Goal: Task Accomplishment & Management: Use online tool/utility

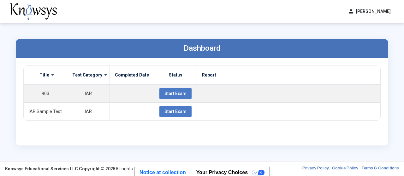
click at [218, 27] on div "Dashboard Title Test Category Completed Date Status Report 903 IAR Start Exam I…" at bounding box center [201, 92] width 385 height 138
click at [274, 32] on div "Dashboard Title Test Category Completed Date Status Report 903 IAR Start Exam I…" at bounding box center [201, 92] width 385 height 138
click at [401, 32] on div "Dashboard Title Test Category Completed Date Status Report 903 IAR Start Exam I…" at bounding box center [202, 92] width 404 height 138
click at [344, 11] on button "person [PERSON_NAME]" at bounding box center [369, 11] width 51 height 10
click at [312, 20] on div "person [PERSON_NAME] dashboard Dashboard lock_reset Change Password logout Log …" at bounding box center [202, 11] width 404 height 23
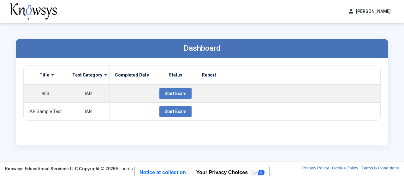
click at [50, 74] on span at bounding box center [50, 75] width 2 height 5
click at [10, 93] on div "Dashboard Title Test Category Completed Date Status Report 903 IAR Start Exam I…" at bounding box center [201, 92] width 385 height 138
click at [19, 137] on div "Title Test Category Completed Date Status Report 903 IAR Start Exam IAR Sample …" at bounding box center [202, 102] width 372 height 88
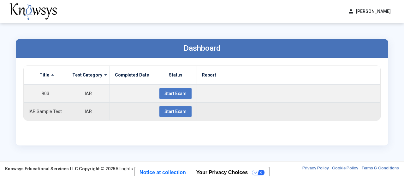
click at [159, 111] on button "Start Exam" at bounding box center [175, 111] width 32 height 11
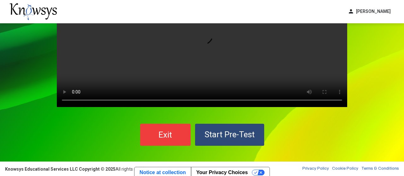
scroll to position [55, 0]
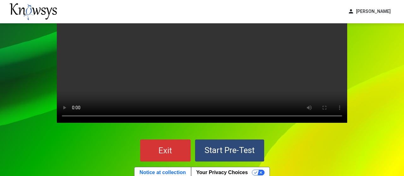
click at [169, 148] on span "Exit" at bounding box center [165, 150] width 14 height 9
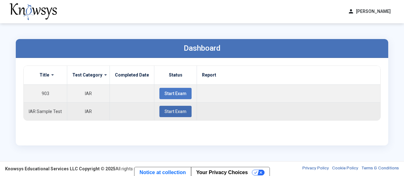
click at [170, 110] on span "Start Exam" at bounding box center [175, 111] width 22 height 5
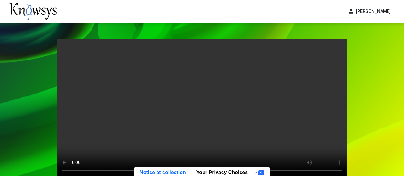
click at [36, 84] on div "Your browser does not support the video tag. Exit Start Pre-Test" at bounding box center [202, 127] width 404 height 209
click at [6, 100] on div "Your browser does not support the video tag. Exit Start Pre-Test" at bounding box center [202, 127] width 404 height 209
click at [33, 75] on div "Your browser does not support the video tag. Exit Start Pre-Test" at bounding box center [202, 127] width 404 height 209
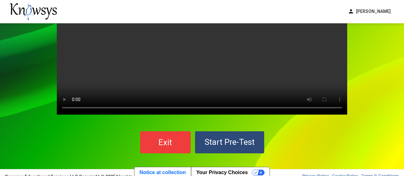
scroll to position [71, 0]
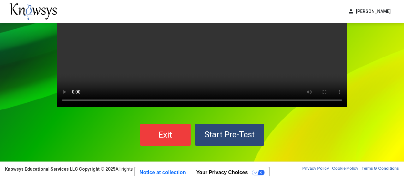
click at [235, 135] on span "Start Pre-Test" at bounding box center [230, 134] width 50 height 9
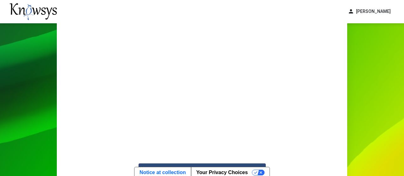
scroll to position [126, 0]
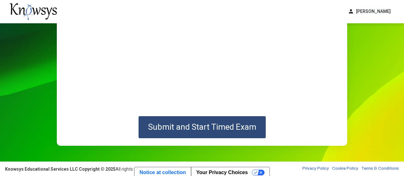
click at [302, 128] on div "Submit and Start Timed Exam" at bounding box center [201, 127] width 275 height 22
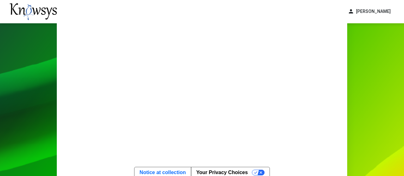
scroll to position [63, 0]
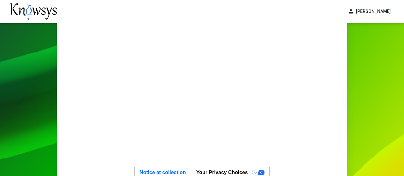
click at [353, 102] on div "Guidelines 2:13 Submit and Start Timed Exam" at bounding box center [202, 92] width 303 height 265
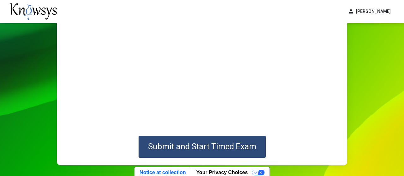
scroll to position [110, 0]
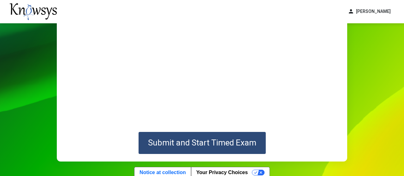
click at [243, 142] on span "Submit and Start Timed Exam" at bounding box center [202, 142] width 108 height 9
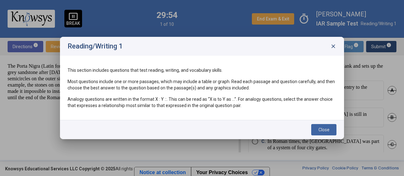
click at [330, 125] on button "Close" at bounding box center [323, 129] width 25 height 11
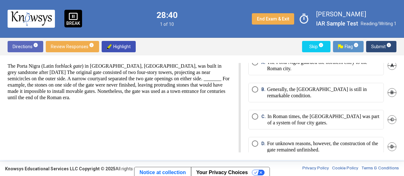
scroll to position [35, 0]
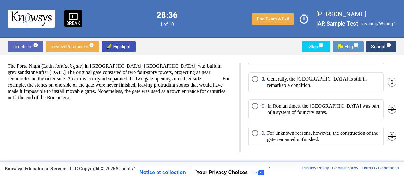
click at [325, 133] on p "For unknown reasons, however, the construction of the gate remained unfinished." at bounding box center [323, 136] width 113 height 13
click at [381, 46] on span "Submit info" at bounding box center [381, 46] width 20 height 11
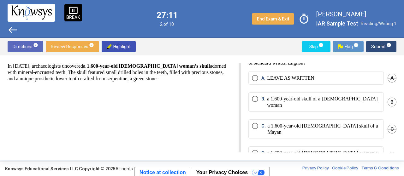
scroll to position [12, 0]
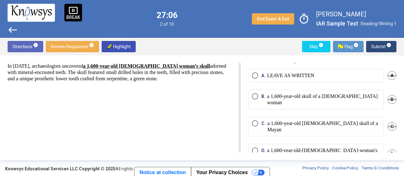
click at [310, 121] on p "a 1,600-year-old [DEMOGRAPHIC_DATA] skull of a Mayan" at bounding box center [323, 127] width 113 height 13
click at [383, 47] on span "Submit info" at bounding box center [381, 46] width 20 height 11
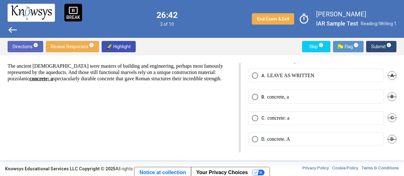
scroll to position [7, 0]
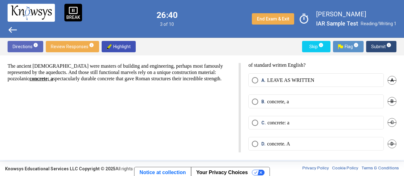
click at [390, 80] on span "A" at bounding box center [392, 80] width 9 height 9
click at [341, 100] on label "B. concrete, a" at bounding box center [316, 102] width 128 height 6
click at [390, 81] on span "Undo" at bounding box center [390, 80] width 11 height 5
click at [283, 143] on p "concrete. A" at bounding box center [278, 144] width 23 height 6
click at [380, 45] on span "Submit info" at bounding box center [381, 46] width 20 height 11
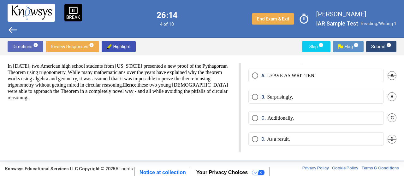
scroll to position [0, 0]
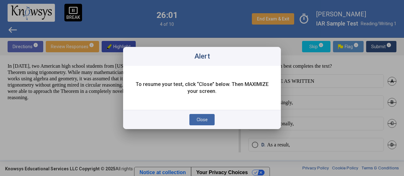
click at [208, 115] on button "Close" at bounding box center [201, 119] width 25 height 11
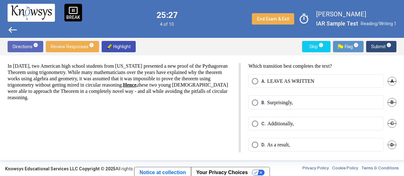
click at [261, 145] on span "D." at bounding box center [264, 145] width 6 height 6
click at [383, 47] on span "Submit info" at bounding box center [381, 46] width 20 height 11
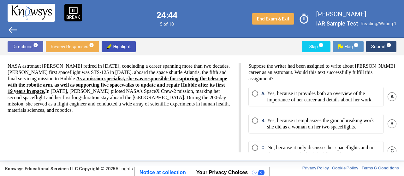
click at [312, 103] on p "Yes, because it provides both an overview of the importance of her career and d…" at bounding box center [323, 97] width 113 height 13
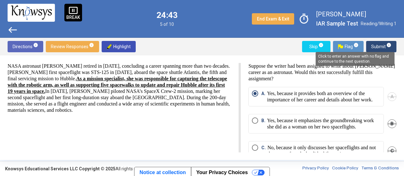
click at [384, 48] on mat-tooltip-component "Click to enter an answer with no flag and continue to the next question." at bounding box center [355, 59] width 88 height 23
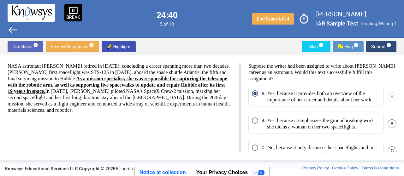
click at [377, 47] on span "Submit info" at bounding box center [381, 46] width 20 height 11
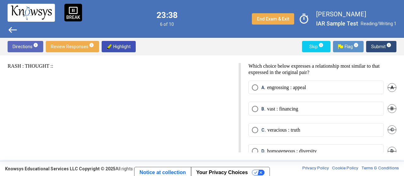
scroll to position [12, 0]
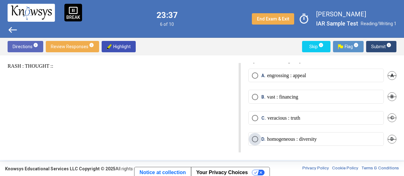
click at [308, 137] on p "homogeneous : diversity" at bounding box center [292, 139] width 50 height 6
click at [283, 122] on mat-radio-button "C. veracious : truth" at bounding box center [315, 118] width 135 height 14
click at [279, 116] on p "veracious : truth" at bounding box center [283, 118] width 33 height 6
click at [372, 46] on span "Submit info" at bounding box center [381, 46] width 20 height 11
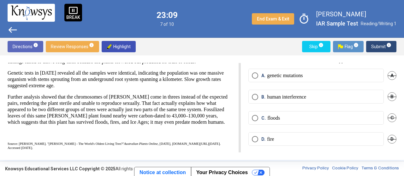
scroll to position [82, 0]
click at [199, 125] on p "Further analysis showed that the chromosomes of [PERSON_NAME] come in threes in…" at bounding box center [119, 110] width 223 height 32
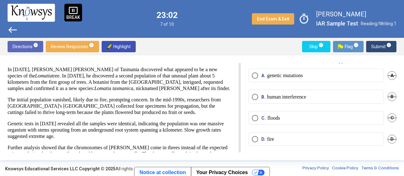
scroll to position [3, 0]
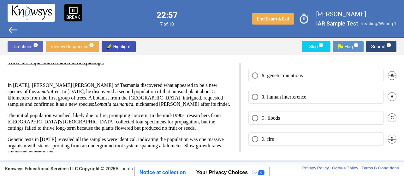
click at [247, 86] on div "According to the author, what most likely caused the population of [PERSON_NAME…" at bounding box center [319, 108] width 156 height 90
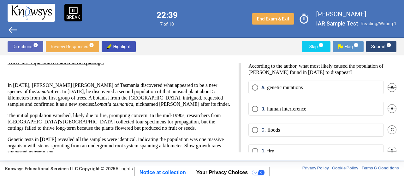
click at [229, 79] on div "There are 3 questions related to this passage. In [DATE], [PERSON_NAME] [PERSON…" at bounding box center [119, 138] width 223 height 157
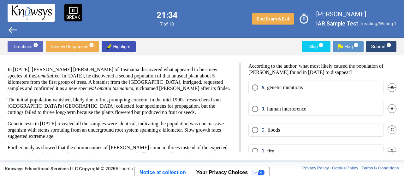
scroll to position [35, 0]
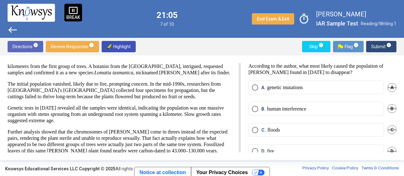
click at [271, 111] on p "human interference" at bounding box center [286, 109] width 39 height 6
click at [266, 149] on span "D." at bounding box center [264, 151] width 6 height 6
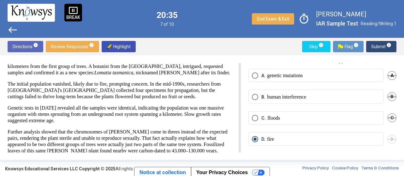
click at [379, 44] on span "Submit info" at bounding box center [381, 46] width 20 height 11
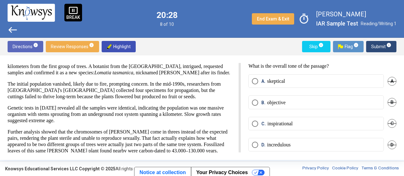
click at [228, 115] on p "Genetic tests in [DATE] revealed all the samples were identical, indicating the…" at bounding box center [119, 114] width 223 height 19
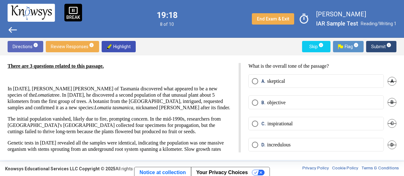
click at [197, 61] on div "There are 3 questions related to this passage. In [DATE], [PERSON_NAME] [PERSON…" at bounding box center [202, 108] width 404 height 105
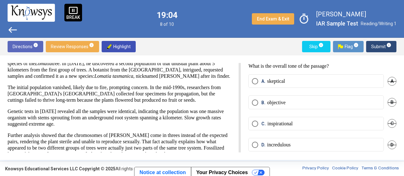
scroll to position [47, 0]
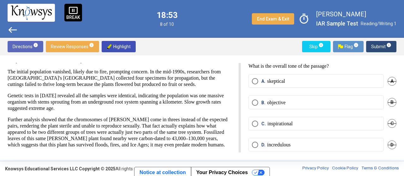
click at [219, 111] on p "Genetic tests in [DATE] revealed all the samples were identical, indicating the…" at bounding box center [119, 102] width 223 height 19
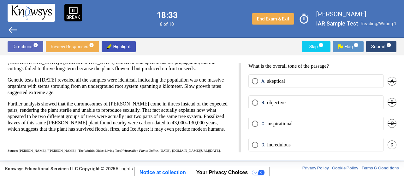
click at [223, 96] on p "Genetic tests in [DATE] revealed all the samples were identical, indicating the…" at bounding box center [119, 86] width 223 height 19
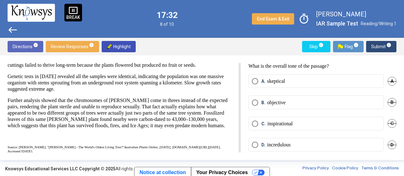
scroll to position [82, 0]
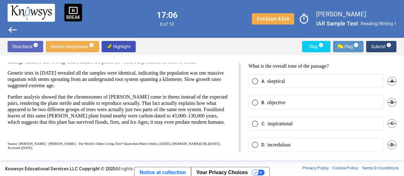
click at [208, 81] on p "Genetic tests in [DATE] revealed all the samples were identical, indicating the…" at bounding box center [119, 79] width 223 height 19
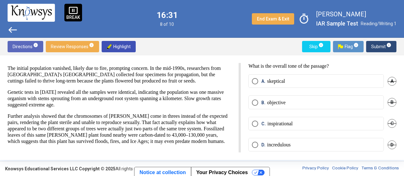
scroll to position [6, 0]
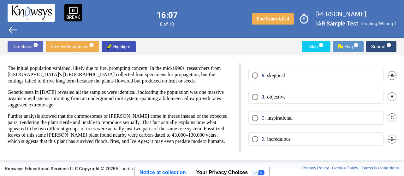
click at [276, 93] on mat-radio-button "B. objective" at bounding box center [315, 97] width 135 height 14
click at [285, 100] on mat-radio-button "B. objective" at bounding box center [315, 97] width 135 height 14
click at [265, 97] on span "B." at bounding box center [264, 97] width 6 height 6
click at [377, 48] on span "Submit info" at bounding box center [381, 46] width 20 height 11
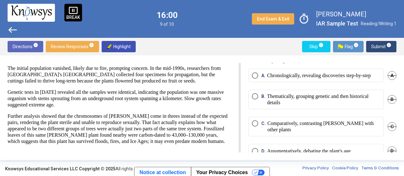
click at [212, 67] on div "There are 3 questions related to this passage. In [DATE], [PERSON_NAME] [PERSON…" at bounding box center [119, 90] width 223 height 157
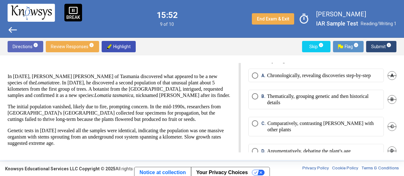
scroll to position [0, 0]
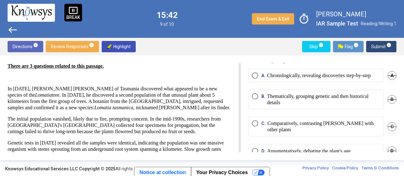
click at [261, 60] on div "There are 3 questions related to this passage. In [DATE], [PERSON_NAME] [PERSON…" at bounding box center [202, 108] width 404 height 105
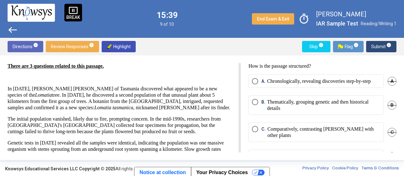
click at [203, 69] on p "There are 3 questions related to this passage." at bounding box center [119, 66] width 223 height 6
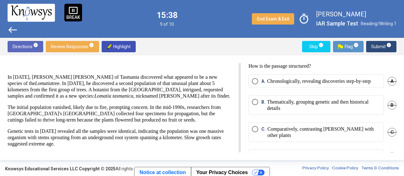
scroll to position [16, 0]
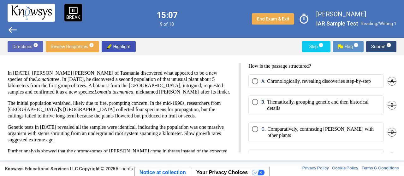
click at [112, 43] on span "Highlight" at bounding box center [119, 46] width 24 height 11
drag, startPoint x: 27, startPoint y: 73, endPoint x: 70, endPoint y: 71, distance: 42.3
click at [70, 71] on p "In [DATE], [PERSON_NAME] [PERSON_NAME] of Tasmania discovered what appeared to …" at bounding box center [119, 82] width 223 height 25
click at [62, 61] on div "There are 3 questions related to this passage. In [DATE], [PERSON_NAME] [PERSON…" at bounding box center [202, 108] width 404 height 105
click at [115, 47] on span "Highlight" at bounding box center [119, 46] width 24 height 11
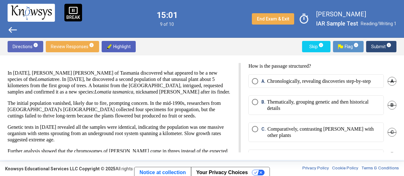
click at [115, 47] on span "Highlight" at bounding box center [119, 46] width 24 height 11
click at [124, 86] on p "In [DATE], [PERSON_NAME] [PERSON_NAME] of Tasmania discovered what appeared to …" at bounding box center [119, 82] width 223 height 25
drag, startPoint x: 124, startPoint y: 45, endPoint x: 64, endPoint y: 84, distance: 71.2
click at [64, 84] on div "Directions info Review Responses info Highlight Skip info Flag info Submit info…" at bounding box center [202, 99] width 404 height 122
click at [119, 48] on span "Highlight" at bounding box center [119, 46] width 24 height 11
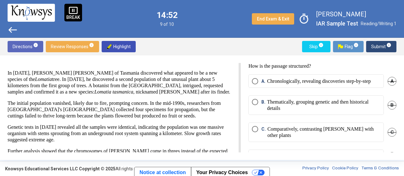
drag, startPoint x: 6, startPoint y: 72, endPoint x: 94, endPoint y: 68, distance: 87.8
click at [94, 68] on div "There are 3 questions related to this passage. In [DATE], [PERSON_NAME] [PERSON…" at bounding box center [202, 108] width 404 height 105
click at [98, 64] on p at bounding box center [119, 62] width 223 height 6
drag, startPoint x: 7, startPoint y: 72, endPoint x: 224, endPoint y: 76, distance: 217.2
click at [224, 76] on div "There are 3 questions related to this passage. In [DATE], [PERSON_NAME] [PERSON…" at bounding box center [202, 108] width 404 height 105
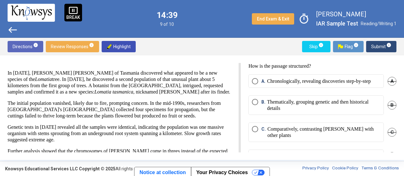
drag, startPoint x: 8, startPoint y: 79, endPoint x: 5, endPoint y: 78, distance: 3.2
click at [8, 78] on div "There are 3 questions related to this passage. In [DATE], [PERSON_NAME] [PERSON…" at bounding box center [124, 108] width 233 height 90
click at [173, 60] on div "There are 3 questions related to this passage. In [DATE], [PERSON_NAME] [PERSON…" at bounding box center [202, 108] width 404 height 105
click at [145, 56] on div "There are 3 questions related to this passage. In [DATE], [PERSON_NAME] [PERSON…" at bounding box center [202, 108] width 404 height 105
click at [349, 66] on p "How is the passage structured?" at bounding box center [322, 66] width 148 height 6
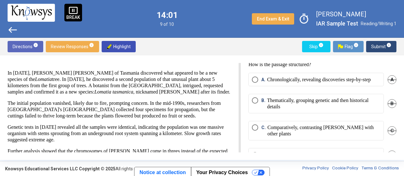
scroll to position [0, 0]
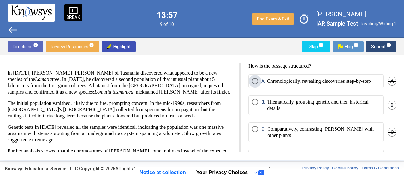
click at [312, 83] on p "Chronologically, revealing discoveries step-by-step" at bounding box center [319, 81] width 104 height 6
click at [315, 106] on p "Thematically, grouping genetic and then historical details" at bounding box center [323, 105] width 113 height 13
click at [350, 64] on p "How is the passage structured?" at bounding box center [322, 66] width 148 height 6
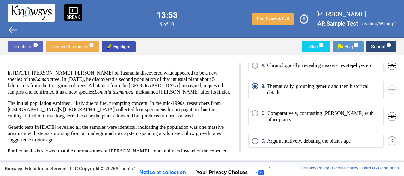
scroll to position [17, 0]
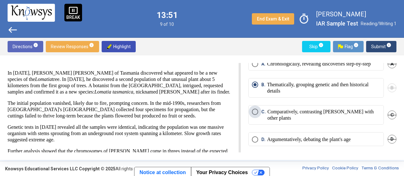
click at [308, 116] on p "Comparatively, contrasting [PERSON_NAME] with other plants" at bounding box center [323, 115] width 113 height 13
click at [234, 123] on div "There are 3 questions related to this passage. In [DATE], [PERSON_NAME] [PERSON…" at bounding box center [124, 108] width 233 height 90
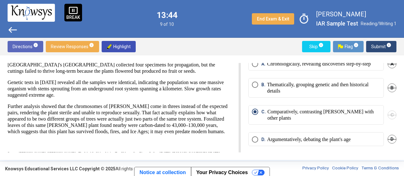
scroll to position [63, 0]
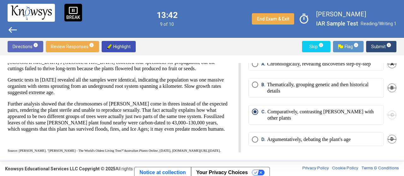
click at [276, 144] on mat-radio-button "D. Argumentatively, debating the plant's age" at bounding box center [315, 140] width 135 height 14
click at [228, 96] on p "Genetic tests in [DATE] revealed all the samples were identical, indicating the…" at bounding box center [119, 86] width 223 height 19
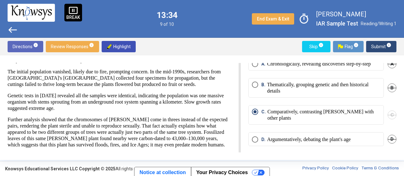
click at [264, 141] on span "D." at bounding box center [264, 140] width 6 height 6
click at [379, 51] on span "Submit info" at bounding box center [381, 46] width 20 height 11
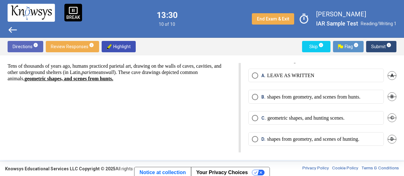
click at [170, 108] on div "Tens of thousands of years ago, humans practiced [MEDICAL_DATA] art, drawing on…" at bounding box center [124, 108] width 233 height 90
click at [262, 62] on div "Tens of thousands of years ago, humans practiced [MEDICAL_DATA] art, drawing on…" at bounding box center [202, 108] width 404 height 105
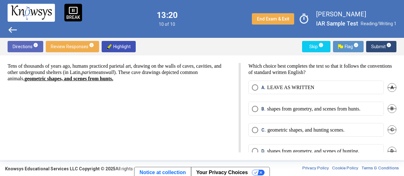
scroll to position [12, 0]
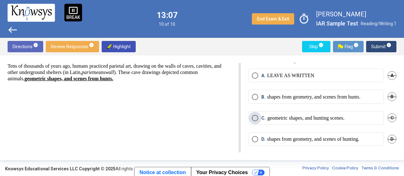
click at [306, 119] on p "geometric shapes, and hunting scenes." at bounding box center [305, 118] width 77 height 6
click at [378, 45] on span "Submit info" at bounding box center [381, 46] width 20 height 11
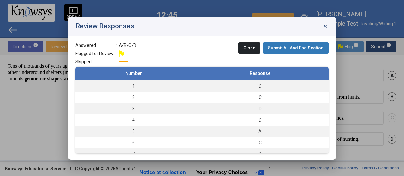
scroll to position [40, 0]
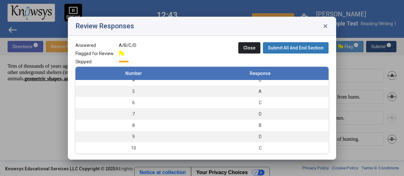
click at [233, 59] on div "Answered : A/B/C/D Flagged for Review : Skipped : Close Submit All And End Sect…" at bounding box center [201, 54] width 253 height 25
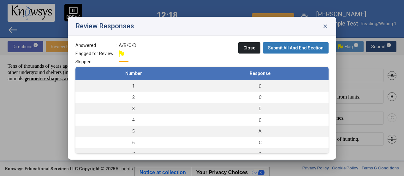
click at [298, 56] on div "Answered : A/B/C/D Flagged for Review : Skipped : Close Submit All And End Sect…" at bounding box center [201, 54] width 253 height 25
click at [300, 47] on span "Submit All And End Section" at bounding box center [296, 47] width 56 height 5
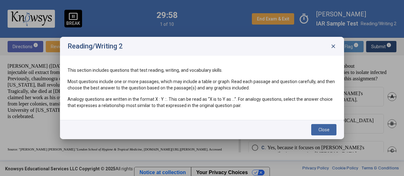
click at [327, 132] on span "Close" at bounding box center [323, 130] width 11 height 5
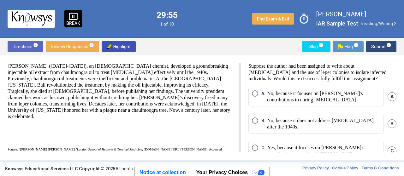
click at [78, 45] on span "Review Responses info" at bounding box center [72, 46] width 43 height 11
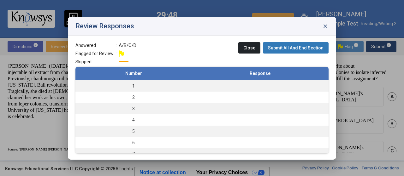
click at [329, 24] on div "Review Responses close" at bounding box center [202, 26] width 268 height 19
click at [323, 24] on span "close" at bounding box center [325, 26] width 6 height 6
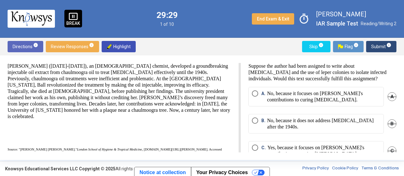
click at [175, 115] on div "[PERSON_NAME] ([DATE]-[DATE]), an [DEMOGRAPHIC_DATA] chemist, developed a groun…" at bounding box center [119, 109] width 223 height 93
click at [174, 118] on div "[PERSON_NAME] ([DATE]-[DATE]), an [DEMOGRAPHIC_DATA] chemist, developed a groun…" at bounding box center [119, 109] width 223 height 93
click at [197, 117] on div "[PERSON_NAME] ([DATE]-[DATE]), an [DEMOGRAPHIC_DATA] chemist, developed a groun…" at bounding box center [119, 109] width 223 height 93
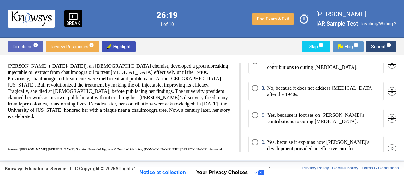
scroll to position [34, 0]
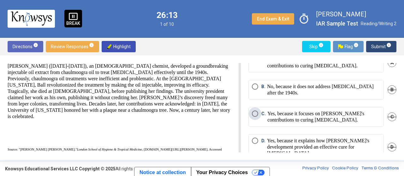
click at [357, 114] on p "Yes, because it focuses on [PERSON_NAME]'s contributions to curing [MEDICAL_DAT…" at bounding box center [323, 117] width 113 height 13
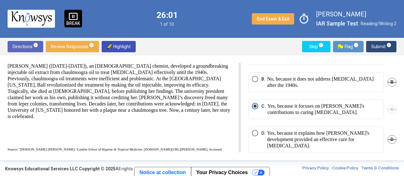
scroll to position [42, 0]
click at [342, 132] on p "Yes, because it explains how [PERSON_NAME]'s development provided an effective …" at bounding box center [323, 139] width 113 height 19
click at [379, 46] on span "Submit info" at bounding box center [381, 46] width 20 height 11
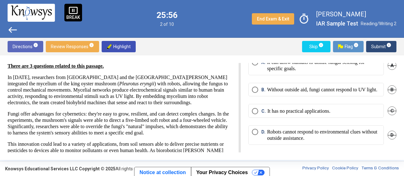
scroll to position [30, 0]
click at [187, 59] on div "There are 3 questions related to this passage. In [DATE], researchers from [GEO…" at bounding box center [202, 108] width 404 height 105
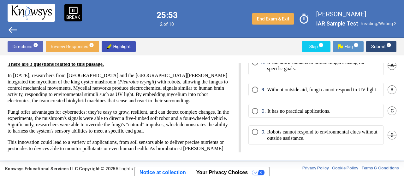
scroll to position [0, 0]
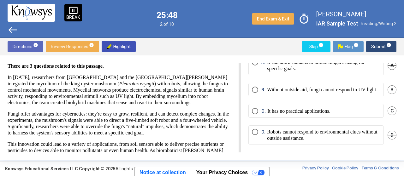
click at [245, 68] on div "According to the passage, what does the ability to override the mushroom's natu…" at bounding box center [319, 108] width 156 height 90
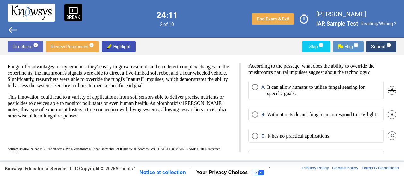
scroll to position [42, 0]
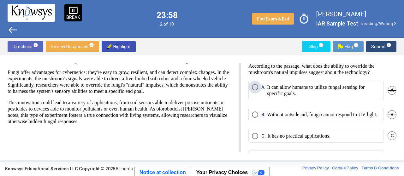
click at [319, 95] on p "It can allow humans to utilize fungal sensing for specific goals." at bounding box center [323, 90] width 113 height 13
click at [381, 49] on span "Submit info" at bounding box center [381, 46] width 20 height 11
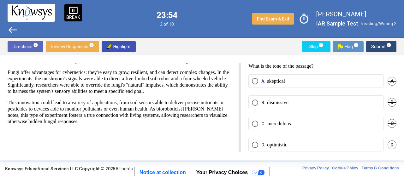
click at [202, 58] on div "There are 3 questions related to this passage. In [DATE], researchers from [GEO…" at bounding box center [202, 108] width 404 height 105
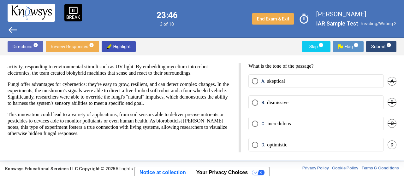
scroll to position [32, 0]
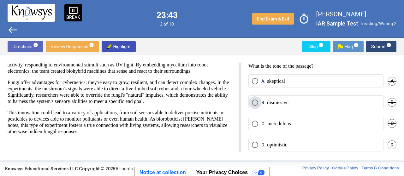
click at [276, 104] on p "dismissive" at bounding box center [277, 103] width 21 height 6
click at [385, 45] on span "Submit info" at bounding box center [381, 46] width 20 height 11
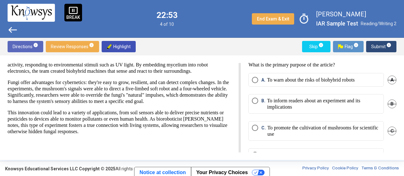
scroll to position [0, 0]
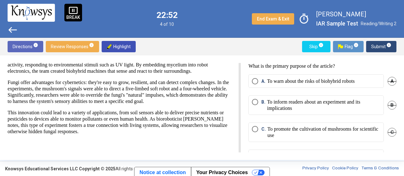
click at [344, 84] on p "To warn about the risks of biohybrid robots" at bounding box center [311, 81] width 88 height 6
click at [228, 74] on p "In [DATE], researchers from [GEOGRAPHIC_DATA] and the [GEOGRAPHIC_DATA][PERSON_…" at bounding box center [119, 59] width 223 height 32
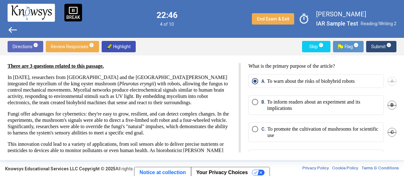
click at [376, 47] on span "Submit info" at bounding box center [381, 46] width 20 height 11
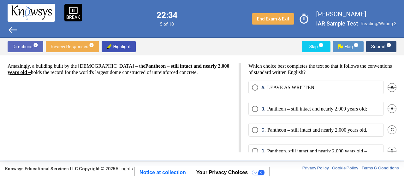
click at [214, 94] on div "Amazingly, a building built by the [DEMOGRAPHIC_DATA] – the Pantheon – still in…" at bounding box center [124, 108] width 233 height 90
click at [355, 67] on p "Which choice best completes the text so that it follows the conventions of stan…" at bounding box center [322, 69] width 148 height 13
click at [315, 89] on label "A. LEAVE AS WRITTEN" at bounding box center [316, 88] width 128 height 6
click at [379, 44] on span "Submit info" at bounding box center [381, 46] width 20 height 11
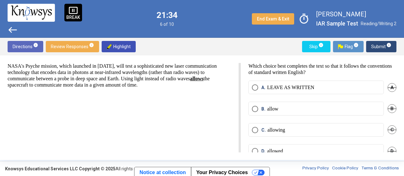
scroll to position [12, 0]
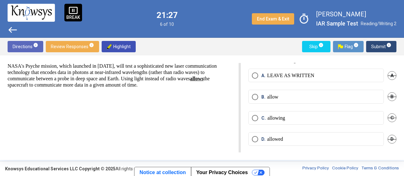
click at [335, 114] on mat-radio-button "C. allowing" at bounding box center [315, 118] width 135 height 14
click at [313, 112] on mat-radio-button "C. allowing" at bounding box center [315, 118] width 135 height 14
click at [319, 120] on label "C. allowing" at bounding box center [316, 118] width 128 height 6
click at [379, 46] on span "Submit info" at bounding box center [381, 46] width 20 height 11
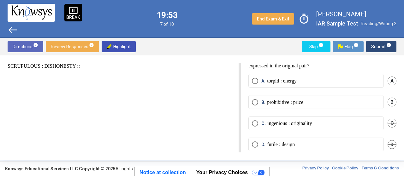
scroll to position [0, 0]
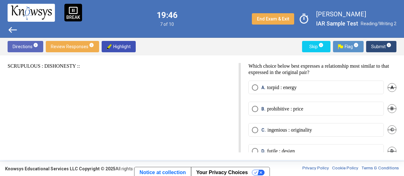
click at [273, 130] on p "ingenious : originality" at bounding box center [289, 130] width 45 height 6
click at [382, 44] on span "Submit info" at bounding box center [381, 46] width 20 height 11
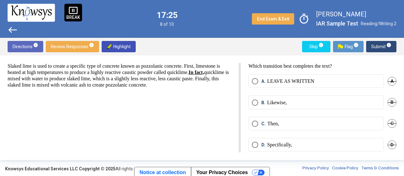
click at [279, 104] on p "Likewise," at bounding box center [277, 103] width 20 height 6
click at [379, 43] on span "Submit info" at bounding box center [381, 46] width 20 height 11
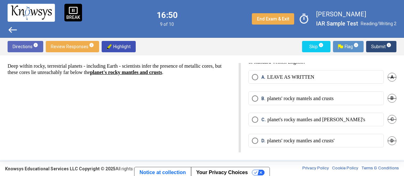
scroll to position [12, 0]
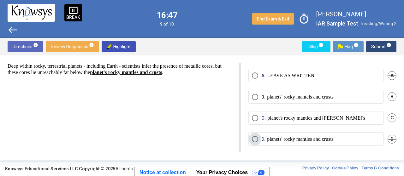
click at [324, 140] on p "planets' rocky mantles and crusts'" at bounding box center [301, 139] width 68 height 6
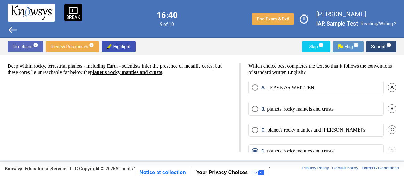
click at [338, 86] on label "A. LEAVE AS WRITTEN" at bounding box center [316, 88] width 128 height 6
click at [376, 46] on span "Submit info" at bounding box center [381, 46] width 20 height 11
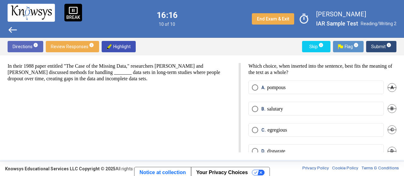
scroll to position [12, 0]
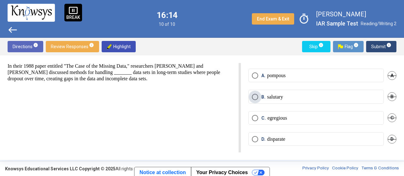
click at [273, 96] on p "salutary" at bounding box center [275, 97] width 16 height 6
click at [282, 75] on p "pompous" at bounding box center [276, 76] width 19 height 6
click at [280, 119] on p "egregious" at bounding box center [277, 118] width 20 height 6
click at [383, 46] on span "Submit info" at bounding box center [381, 46] width 20 height 11
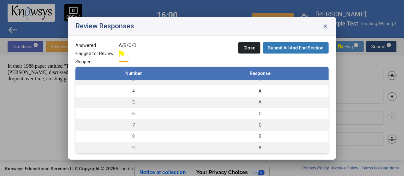
scroll to position [28, 0]
click at [284, 49] on span "Submit All And End Section" at bounding box center [296, 47] width 56 height 5
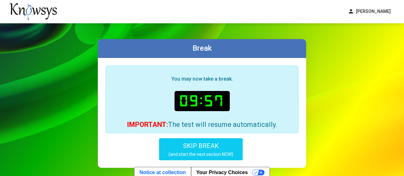
click at [284, 49] on div "Break" at bounding box center [202, 48] width 208 height 19
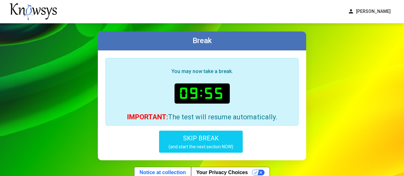
scroll to position [6, 0]
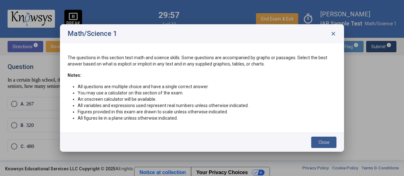
click at [323, 140] on span "Close" at bounding box center [323, 142] width 11 height 5
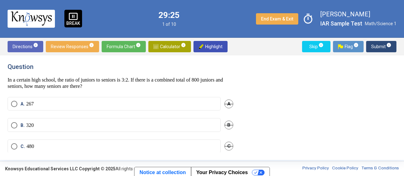
click at [166, 48] on span "Calculator info" at bounding box center [169, 46] width 33 height 11
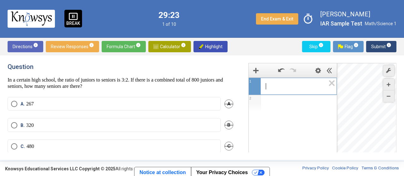
click at [267, 84] on span "​" at bounding box center [295, 87] width 60 height 8
click at [331, 82] on icon "Expression List" at bounding box center [330, 85] width 14 height 15
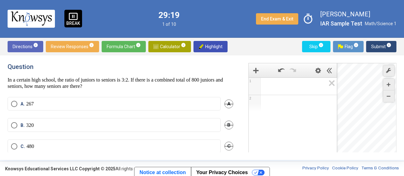
click at [167, 61] on div "Question In a certain high school, the ratio of juniors to seniors is 3:2. If t…" at bounding box center [202, 108] width 404 height 105
click at [378, 130] on div "Desmos Graphing Calculator" at bounding box center [367, 129] width 60 height 133
drag, startPoint x: 340, startPoint y: 127, endPoint x: 283, endPoint y: 89, distance: 68.5
click at [283, 89] on div "1 2 powered by" at bounding box center [293, 137] width 88 height 118
click at [332, 82] on icon "Expression List" at bounding box center [330, 85] width 14 height 15
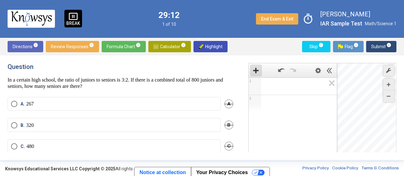
click at [259, 68] on span "Add Item" at bounding box center [256, 71] width 12 height 12
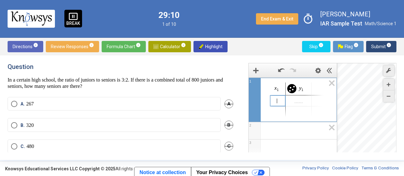
scroll to position [3, 0]
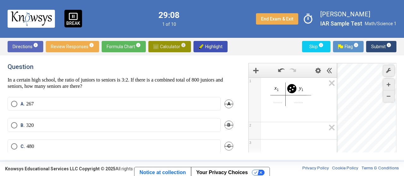
click at [178, 46] on span "Calculator info" at bounding box center [169, 46] width 33 height 11
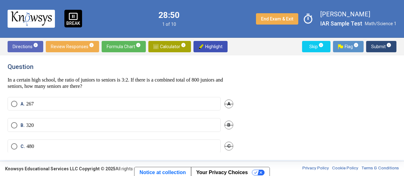
click at [182, 69] on h4 "Question" at bounding box center [121, 67] width 226 height 8
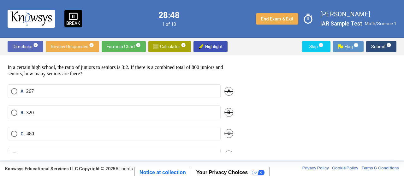
scroll to position [0, 0]
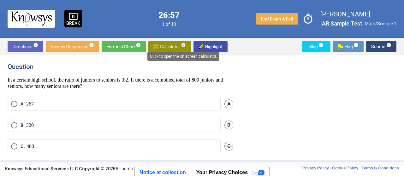
click at [182, 44] on span "info" at bounding box center [183, 45] width 5 height 5
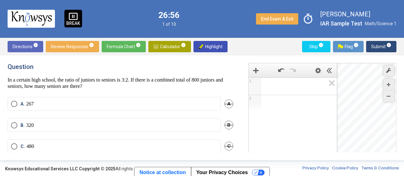
click at [270, 87] on span "Math Input:" at bounding box center [295, 87] width 60 height 8
drag, startPoint x: 355, startPoint y: 105, endPoint x: 355, endPoint y: 125, distance: 19.6
click at [355, 125] on div "Desmos Graphing Calculator" at bounding box center [367, 129] width 60 height 133
click at [350, 91] on div "Desmos Graphing Calculator" at bounding box center [367, 129] width 60 height 133
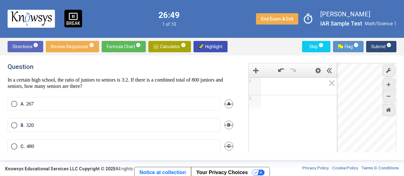
drag, startPoint x: 344, startPoint y: 96, endPoint x: 345, endPoint y: 112, distance: 16.1
click at [345, 112] on div "Desmos Graphing Calculator" at bounding box center [367, 129] width 60 height 133
click at [388, 110] on icon "Restore Default Zoom" at bounding box center [388, 110] width 5 height 5
click at [273, 83] on span "Expression 1:" at bounding box center [295, 87] width 60 height 8
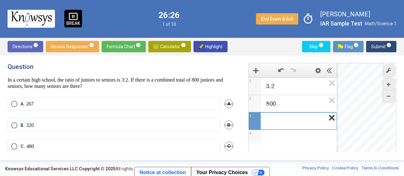
click at [329, 120] on icon "Expression List" at bounding box center [330, 120] width 14 height 15
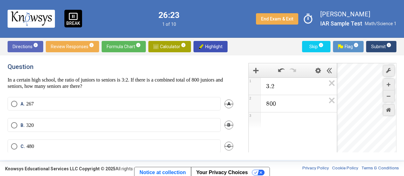
drag, startPoint x: 355, startPoint y: 101, endPoint x: 404, endPoint y: 156, distance: 73.6
click at [404, 156] on div "Question In a certain high school, the ratio of juniors to seniors is 3:2. If t…" at bounding box center [202, 108] width 404 height 105
drag, startPoint x: 360, startPoint y: 107, endPoint x: 336, endPoint y: 78, distance: 37.3
click at [336, 78] on div "3 . 2 1 8 0 0 2 3 powered by powered by $$ x $$ y $$ a 2 $$ a b $$ 7 $$ 8 $$ 9 …" at bounding box center [322, 129] width 148 height 133
click at [387, 83] on div "Zoom In" at bounding box center [388, 85] width 11 height 12
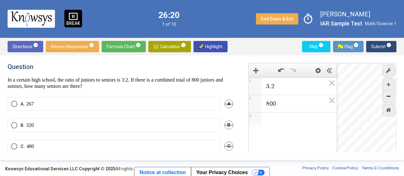
click at [389, 96] on icon "Zoom Out" at bounding box center [389, 97] width 4 height 4
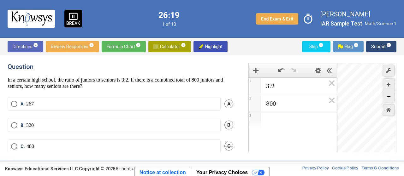
click at [389, 96] on icon "Zoom Out" at bounding box center [389, 97] width 4 height 4
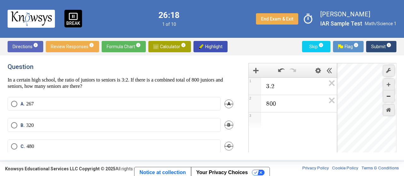
click at [389, 96] on icon "Zoom Out" at bounding box center [389, 97] width 4 height 4
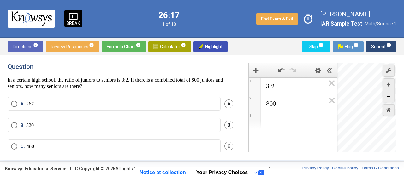
click at [389, 96] on icon "Zoom Out" at bounding box center [389, 97] width 4 height 4
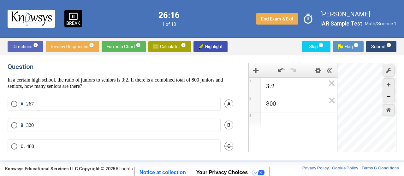
click at [389, 96] on icon "Zoom Out" at bounding box center [389, 97] width 4 height 4
click at [390, 110] on icon "Restore Default Zoom" at bounding box center [388, 110] width 5 height 5
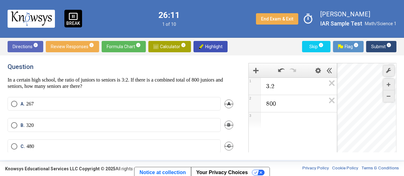
drag, startPoint x: 350, startPoint y: 100, endPoint x: 362, endPoint y: 109, distance: 15.2
click at [362, 109] on div "Desmos Graphing Calculator" at bounding box center [367, 129] width 60 height 133
click at [375, 107] on div "Desmos Graphing Calculator" at bounding box center [367, 129] width 60 height 133
click at [167, 46] on span "Calculator info" at bounding box center [169, 46] width 33 height 11
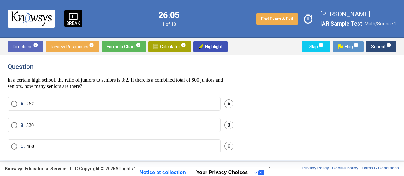
scroll to position [28, 0]
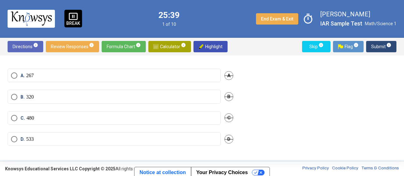
click at [175, 62] on div "Question In a certain high school, the ratio of juniors to seniors is 3:2. If t…" at bounding box center [202, 108] width 404 height 105
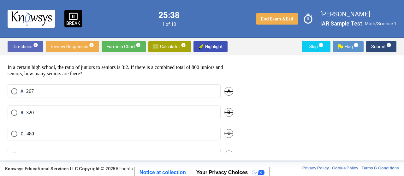
scroll to position [0, 0]
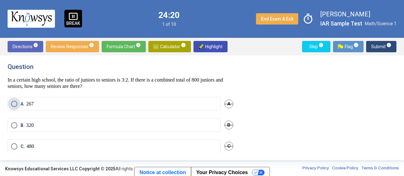
click at [29, 106] on p "267" at bounding box center [30, 104] width 8 height 6
click at [209, 122] on label "B. 320" at bounding box center [114, 125] width 206 height 6
click at [378, 46] on span "Submit info" at bounding box center [381, 46] width 20 height 11
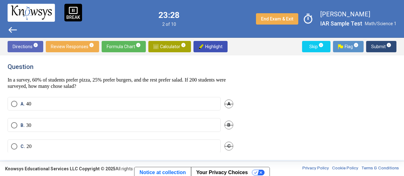
click at [197, 72] on div "Question In a survey, 60% of students prefer pizza, 25% prefer burgers, and the…" at bounding box center [121, 76] width 226 height 27
click at [210, 64] on h4 "Question" at bounding box center [121, 67] width 226 height 8
click at [161, 127] on label "B. 30" at bounding box center [114, 125] width 206 height 6
click at [377, 46] on span "Submit info" at bounding box center [381, 46] width 20 height 11
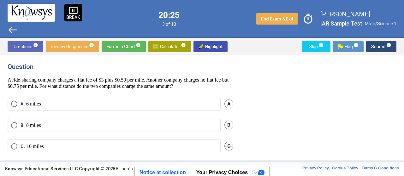
click at [191, 59] on div "Question A ride-sharing company charges a flat fee of $3 plus $0.50 per mile. A…" at bounding box center [202, 108] width 404 height 105
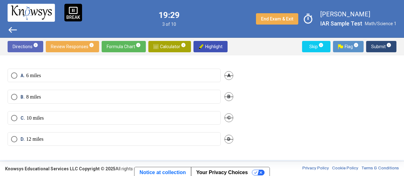
scroll to position [13, 0]
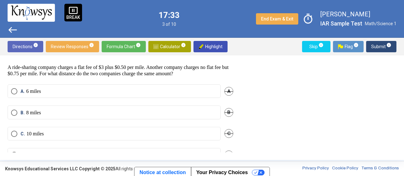
click at [222, 75] on p "A ride-sharing company charges a flat fee of $3 plus $0.50 per mile. Another co…" at bounding box center [121, 70] width 226 height 13
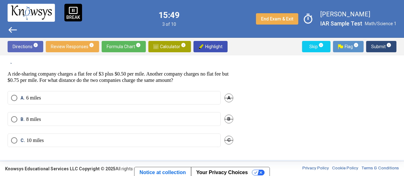
scroll to position [0, 0]
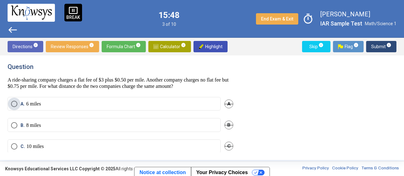
click at [176, 105] on label "A. 6 miles" at bounding box center [114, 104] width 206 height 6
click at [380, 45] on span "Submit info" at bounding box center [381, 46] width 20 height 11
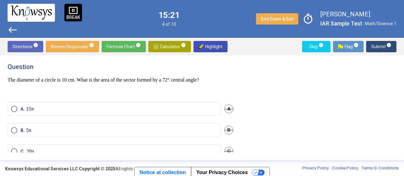
click at [200, 67] on h4 "Question" at bounding box center [121, 67] width 226 height 8
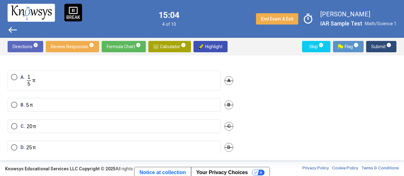
scroll to position [40, 0]
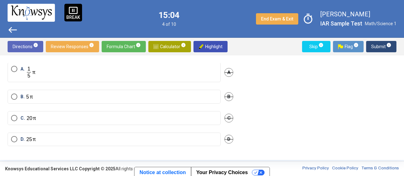
click at [179, 117] on label "C." at bounding box center [114, 118] width 206 height 7
click at [375, 51] on span "Submit info" at bounding box center [381, 46] width 20 height 11
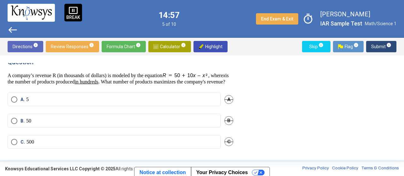
scroll to position [3, 0]
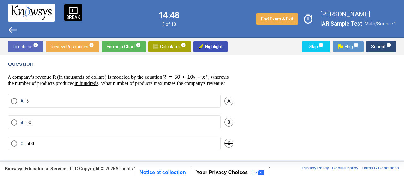
click at [310, 19] on span "timer" at bounding box center [308, 19] width 15 height 15
click at [310, 19] on span "timer_off" at bounding box center [308, 19] width 15 height 15
click at [306, 19] on span "timer" at bounding box center [308, 19] width 15 height 15
click at [309, 22] on span "timer_off" at bounding box center [308, 19] width 15 height 15
click at [308, 22] on span "timer" at bounding box center [308, 19] width 15 height 15
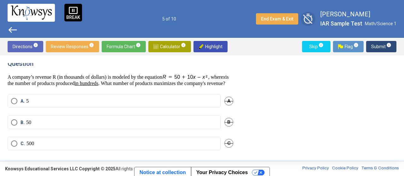
click at [308, 22] on span "timer_off" at bounding box center [308, 19] width 15 height 15
click at [72, 12] on span "pause_presentation" at bounding box center [72, 10] width 9 height 9
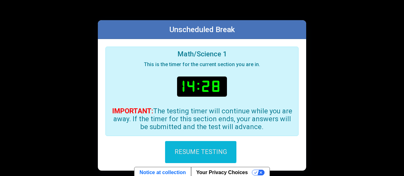
click at [200, 145] on button "RESUME TESTING" at bounding box center [200, 152] width 71 height 22
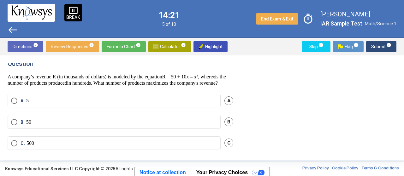
click at [191, 86] on p "A company’s revenue R (in thousands of dollars) is modeled by the equation R = …" at bounding box center [121, 80] width 226 height 13
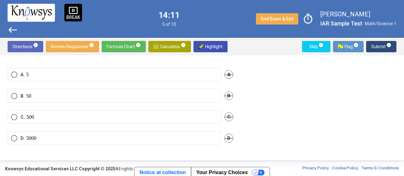
scroll to position [35, 0]
click at [178, 114] on mat-radio-button "C. 500" at bounding box center [114, 117] width 213 height 14
click at [149, 115] on label "C. 500" at bounding box center [114, 117] width 206 height 6
click at [379, 50] on span "Submit info" at bounding box center [381, 46] width 20 height 11
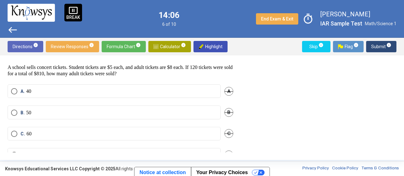
scroll to position [0, 0]
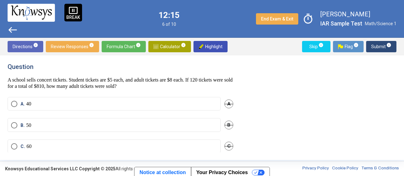
click at [235, 81] on div "Question A school sells concert tickets. Student tickets are $5 each, and adult…" at bounding box center [124, 108] width 233 height 90
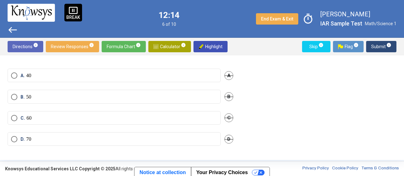
scroll to position [13, 0]
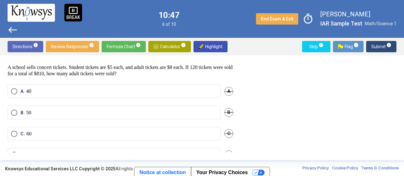
click at [158, 136] on label "C. 60" at bounding box center [114, 134] width 206 height 6
click at [382, 47] on span "Submit info" at bounding box center [381, 46] width 20 height 11
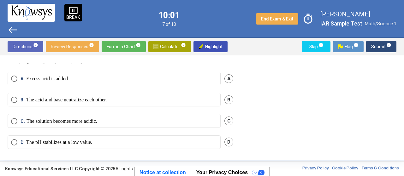
scroll to position [240, 0]
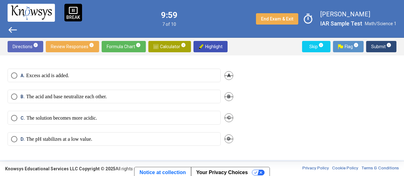
click at [137, 118] on label "C. The solution becomes more acidic." at bounding box center [114, 118] width 206 height 6
click at [380, 45] on span "Submit info" at bounding box center [381, 46] width 20 height 11
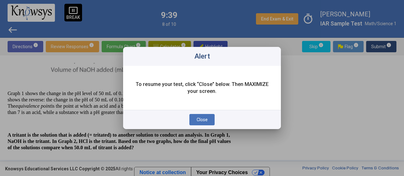
scroll to position [142, 0]
click at [199, 119] on span "Close" at bounding box center [202, 119] width 11 height 5
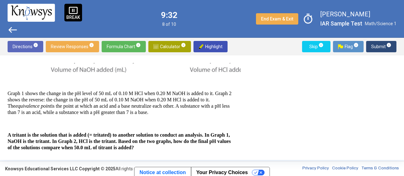
click at [163, 80] on p at bounding box center [121, 82] width 226 height 6
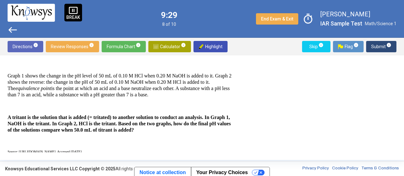
scroll to position [158, 0]
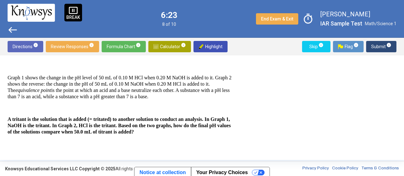
click at [116, 97] on p "Graph 1 shows the change in the pH level of 50 mL of 0.10 M HCl when 0.20 M NaO…" at bounding box center [121, 87] width 226 height 25
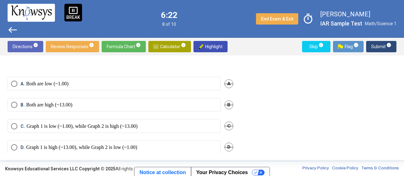
scroll to position [268, 0]
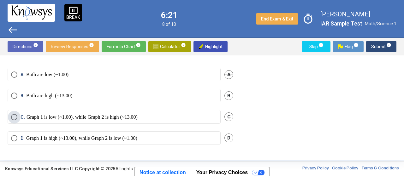
click at [106, 116] on p "Graph 1 is low (~1.00), while Graph 2 is high (~13.00)" at bounding box center [82, 117] width 111 height 6
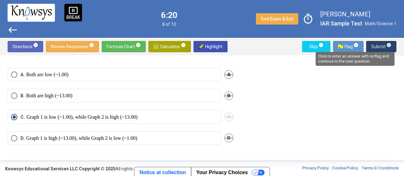
click at [386, 46] on span "info" at bounding box center [388, 45] width 5 height 5
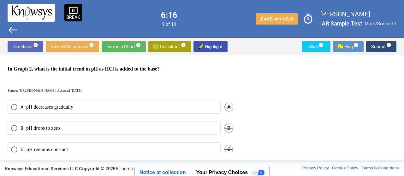
scroll to position [240, 0]
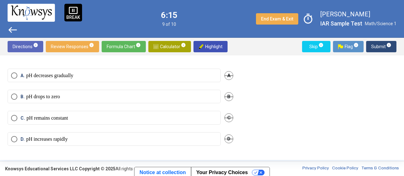
click at [154, 94] on label "B. pH drops to zero" at bounding box center [114, 97] width 206 height 6
click at [387, 49] on span "Submit info" at bounding box center [381, 46] width 20 height 11
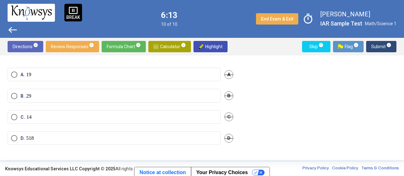
scroll to position [39, 0]
click at [146, 114] on label "C. 1 4" at bounding box center [114, 117] width 206 height 6
click at [383, 51] on span "Submit info" at bounding box center [381, 46] width 20 height 11
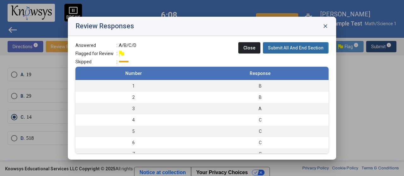
click at [288, 49] on span "Submit All And End Section" at bounding box center [296, 47] width 56 height 5
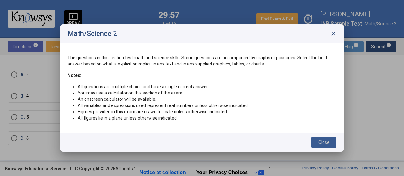
click at [323, 145] on span "Close" at bounding box center [323, 142] width 11 height 5
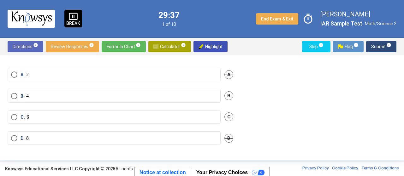
click at [177, 47] on h4 "Question" at bounding box center [121, 44] width 226 height 8
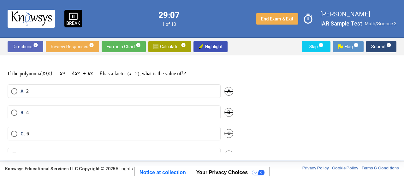
scroll to position [22, 0]
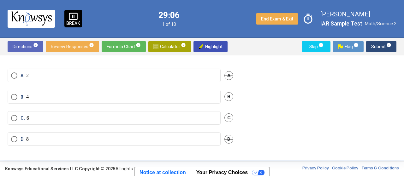
click at [106, 117] on label "C. 6" at bounding box center [114, 118] width 206 height 6
click at [377, 44] on span "Submit info" at bounding box center [381, 46] width 20 height 11
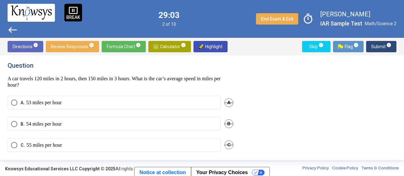
scroll to position [0, 0]
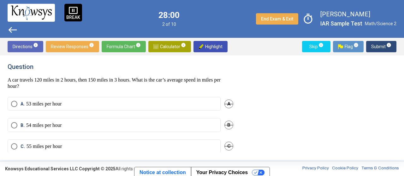
click at [180, 86] on p "A car travels 120 miles in 2 hours, then 150 miles in 3 hours. What is the car’…" at bounding box center [121, 83] width 226 height 13
click at [127, 125] on label "B. 54 miles per hour" at bounding box center [114, 125] width 206 height 6
click at [384, 45] on span "Submit info" at bounding box center [381, 46] width 20 height 11
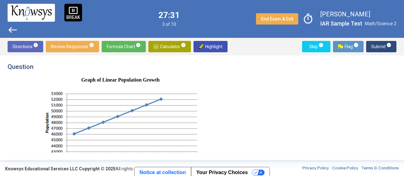
click at [207, 68] on h4 "Question" at bounding box center [121, 67] width 226 height 8
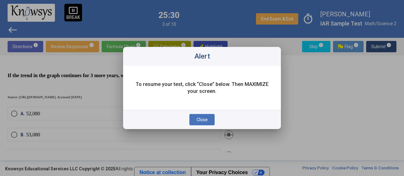
scroll to position [142, 0]
click at [195, 120] on button "Close" at bounding box center [201, 119] width 25 height 11
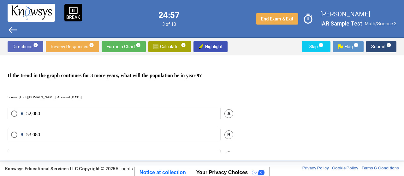
click at [182, 85] on div "Graph of Linear Population Growth The graph shows the linear population growth …" at bounding box center [121, 17] width 226 height 164
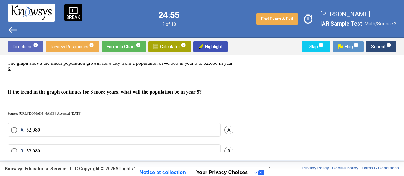
scroll to position [123, 0]
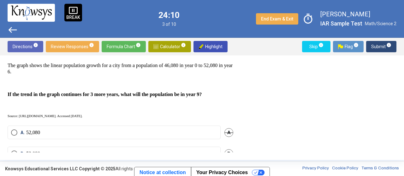
click at [182, 85] on p at bounding box center [121, 83] width 226 height 6
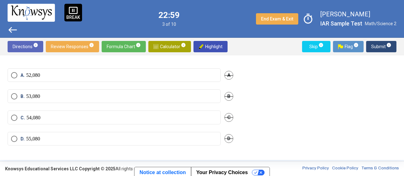
scroll to position [186, 0]
click at [108, 138] on label "D. 55,080" at bounding box center [114, 138] width 206 height 6
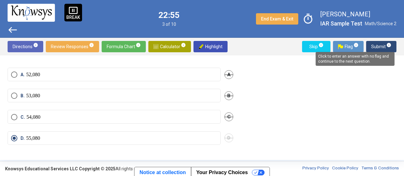
click at [387, 45] on span "info" at bounding box center [388, 45] width 5 height 5
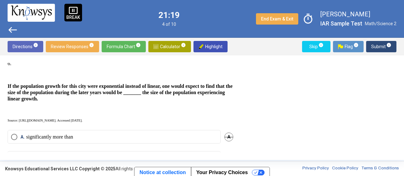
scroll to position [145, 0]
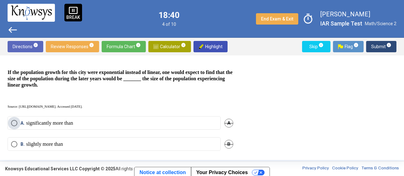
click at [99, 124] on label "A. significantly more than" at bounding box center [114, 123] width 206 height 6
click at [379, 51] on span "Submit info" at bounding box center [381, 46] width 20 height 11
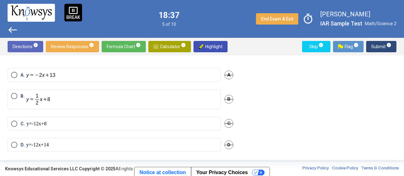
scroll to position [32, 0]
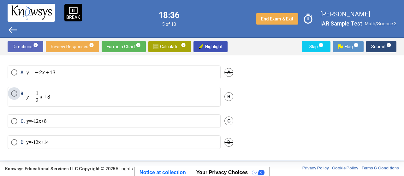
click at [107, 98] on label "B." at bounding box center [114, 97] width 206 height 13
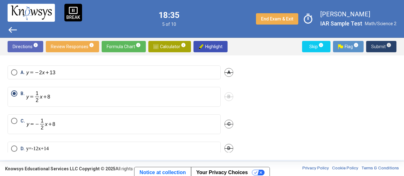
click at [380, 48] on span "Submit info" at bounding box center [381, 46] width 20 height 11
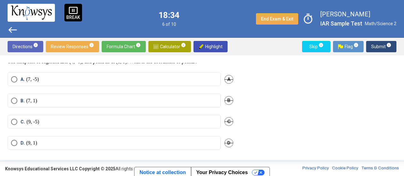
scroll to position [22, 0]
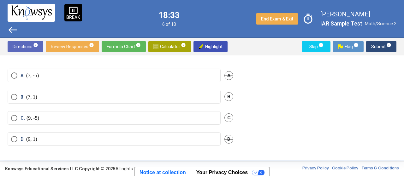
click at [170, 115] on label "C. (9, -5)" at bounding box center [114, 118] width 206 height 6
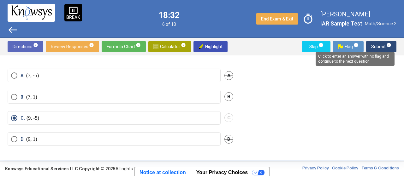
click at [385, 47] on span "Submit info" at bounding box center [381, 46] width 20 height 11
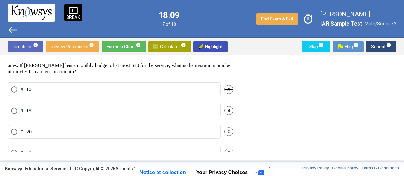
scroll to position [19, 0]
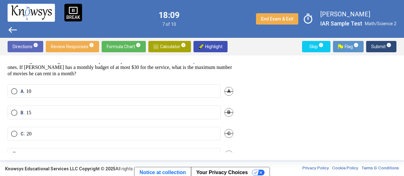
click at [171, 107] on mat-radio-button "B. 15" at bounding box center [114, 113] width 213 height 14
click at [210, 111] on label "B. 15" at bounding box center [114, 113] width 206 height 6
click at [375, 44] on span "Submit info" at bounding box center [381, 46] width 20 height 11
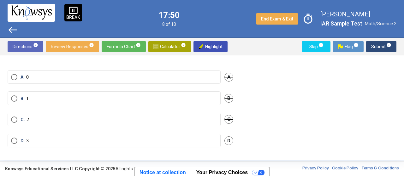
scroll to position [28, 0]
click at [167, 118] on label "C. 2" at bounding box center [114, 118] width 206 height 6
click at [376, 48] on span "Submit info" at bounding box center [381, 46] width 20 height 11
click at [381, 48] on span "Submit info" at bounding box center [381, 46] width 20 height 11
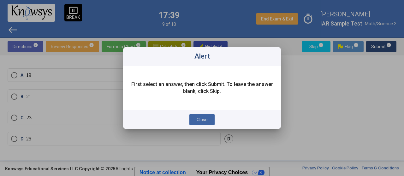
click at [196, 119] on button "Close" at bounding box center [201, 119] width 25 height 11
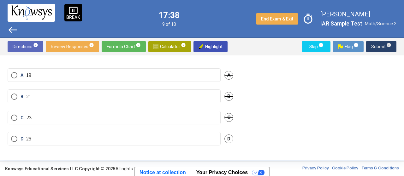
click at [127, 99] on label "B. 21" at bounding box center [114, 97] width 206 height 6
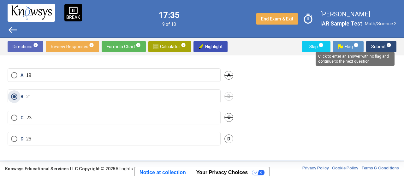
click at [383, 46] on span "Submit info" at bounding box center [381, 46] width 20 height 11
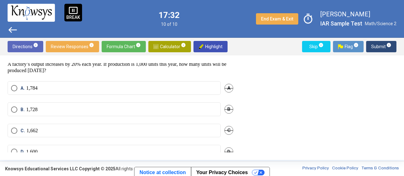
scroll to position [28, 0]
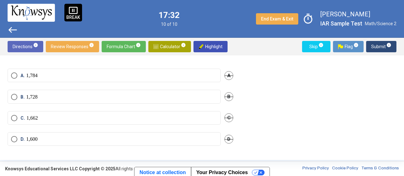
click at [171, 97] on label "B. 1,728" at bounding box center [114, 97] width 206 height 6
click at [377, 49] on span "Submit info" at bounding box center [381, 46] width 20 height 11
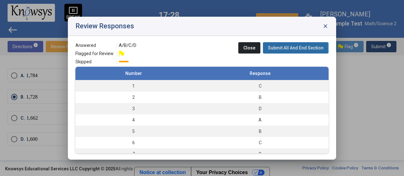
click at [285, 50] on span "Submit All And End Section" at bounding box center [296, 47] width 56 height 5
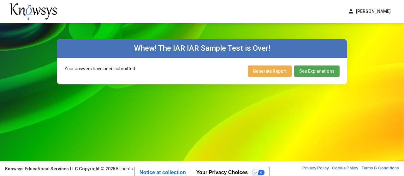
click at [315, 72] on span "See Explanations" at bounding box center [316, 71] width 35 height 5
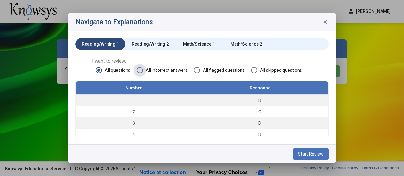
click at [163, 70] on span "All incorrect answers" at bounding box center [165, 70] width 45 height 6
click at [177, 56] on mat-tab-group "Reading/Writing 1 Reading/Writing 2 Math/Science 1 Math/Science 2 I want to rev…" at bounding box center [201, 88] width 253 height 100
click at [155, 42] on div "Reading/Writing 2" at bounding box center [150, 44] width 37 height 6
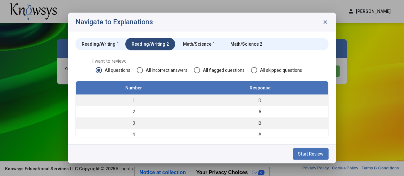
click at [110, 43] on div "Reading/Writing 1" at bounding box center [100, 44] width 37 height 6
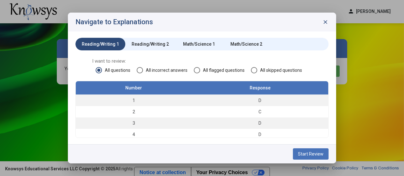
click at [222, 58] on mat-tab-group "Reading/Writing 1 Reading/Writing 2 Math/Science 1 Math/Science 2 I want to rev…" at bounding box center [201, 88] width 253 height 100
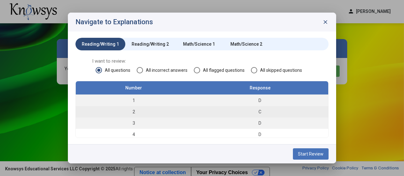
click at [308, 117] on td "C" at bounding box center [260, 111] width 137 height 11
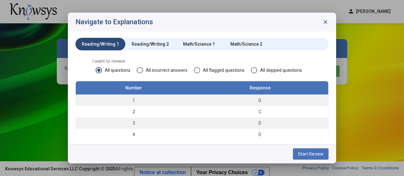
click at [200, 70] on span "All flagged questions" at bounding box center [222, 70] width 45 height 6
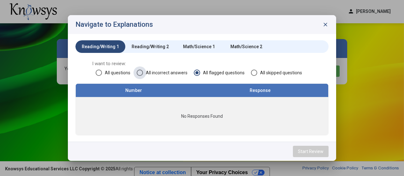
click at [156, 74] on span "All incorrect answers" at bounding box center [165, 73] width 45 height 6
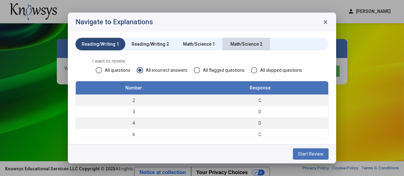
click at [252, 46] on div "Math/Science 2" at bounding box center [246, 44] width 32 height 6
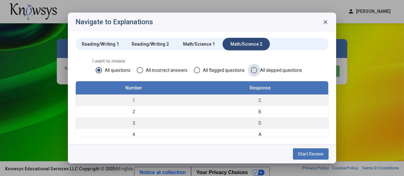
click at [257, 71] on span "All skipped questions" at bounding box center [279, 70] width 45 height 6
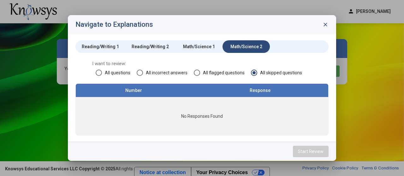
click at [221, 75] on span "All flagged questions" at bounding box center [222, 73] width 45 height 6
click at [162, 71] on span "All incorrect answers" at bounding box center [165, 73] width 45 height 6
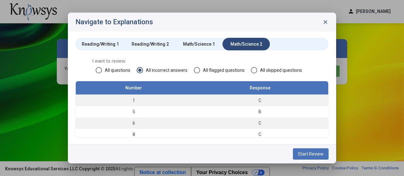
scroll to position [2, 0]
click at [97, 40] on div "Reading/Writing 1" at bounding box center [100, 44] width 50 height 13
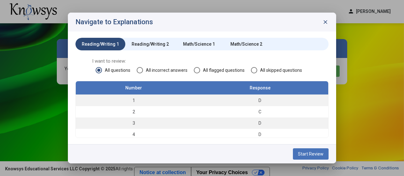
click at [211, 57] on mat-tab-group "Reading/Writing 1 Reading/Writing 2 Math/Science 1 Math/Science 2 I want to rev…" at bounding box center [201, 88] width 253 height 100
click at [163, 72] on span "All incorrect answers" at bounding box center [165, 70] width 45 height 6
click at [142, 70] on span at bounding box center [140, 70] width 6 height 6
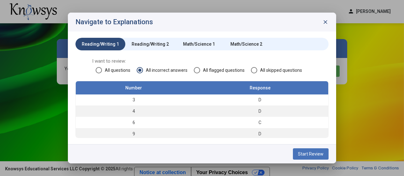
scroll to position [13, 0]
click at [134, 110] on td "4" at bounding box center [134, 109] width 116 height 11
click at [150, 45] on div "Reading/Writing 2" at bounding box center [150, 44] width 37 height 6
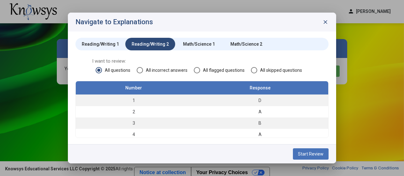
click at [173, 68] on span "All incorrect answers" at bounding box center [165, 70] width 45 height 6
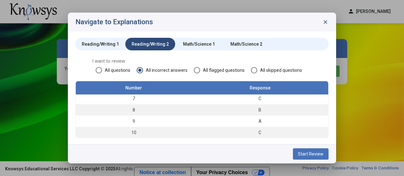
scroll to position [0, 0]
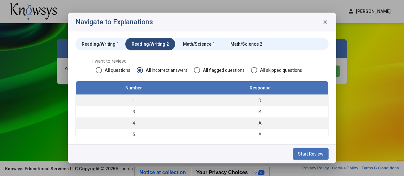
click at [193, 39] on div "Math/Science 1" at bounding box center [198, 44] width 47 height 13
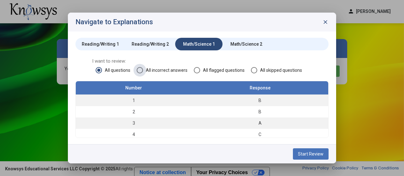
click at [160, 70] on span "All incorrect answers" at bounding box center [165, 70] width 45 height 6
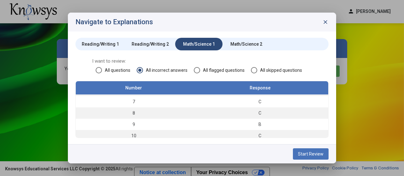
scroll to position [36, 0]
click at [233, 44] on div "Math/Science 2" at bounding box center [246, 44] width 32 height 6
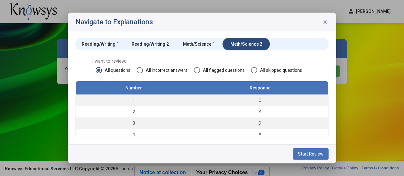
click at [177, 71] on span "All incorrect answers" at bounding box center [165, 70] width 45 height 6
click at [102, 46] on div "Reading/Writing 1" at bounding box center [100, 44] width 37 height 6
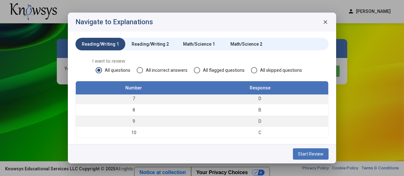
click at [160, 70] on span "All incorrect answers" at bounding box center [165, 70] width 45 height 6
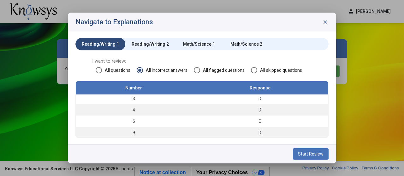
click at [154, 43] on div "Reading/Writing 2" at bounding box center [150, 44] width 37 height 6
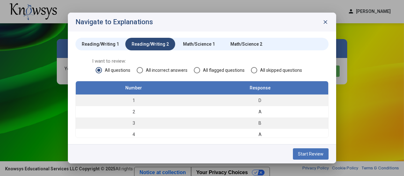
click at [167, 70] on span "All incorrect answers" at bounding box center [165, 70] width 45 height 6
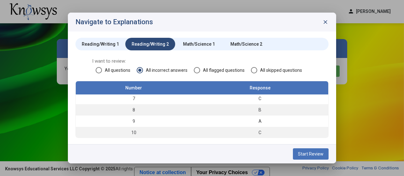
click at [204, 45] on div "Math/Science 1" at bounding box center [199, 44] width 32 height 6
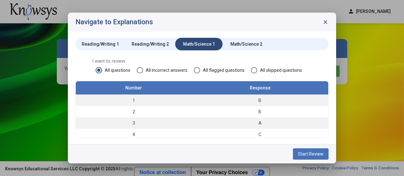
click at [151, 68] on span "All incorrect answers" at bounding box center [165, 70] width 45 height 6
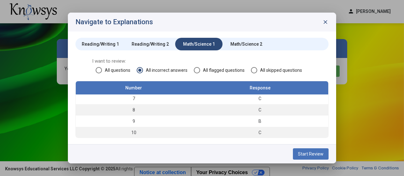
click at [238, 43] on div "Math/Science 2" at bounding box center [246, 44] width 32 height 6
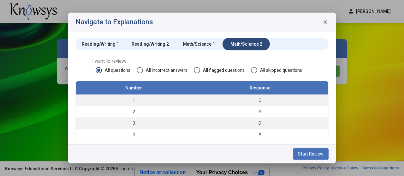
click at [153, 67] on div "I want to review: All questions All incorrect answers All flagged questions All…" at bounding box center [201, 69] width 253 height 23
click at [157, 68] on span "All incorrect answers" at bounding box center [165, 70] width 45 height 6
click at [310, 156] on span "Start Review" at bounding box center [311, 154] width 26 height 5
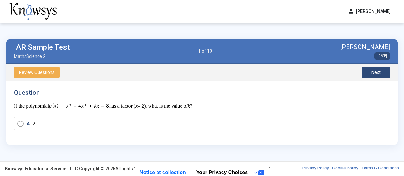
click at [279, 82] on div "Question If the polynomial has a factor ( x – 2), what is the value of k ? A. 2…" at bounding box center [201, 113] width 391 height 64
click at [192, 84] on div "Question If the polynomial has a factor ( x – 2), what is the value of k ? A. 2…" at bounding box center [201, 113] width 391 height 64
click at [123, 87] on div "Question If the polynomial has a factor ( x – 2), what is the value of k ? A. 2…" at bounding box center [201, 113] width 391 height 64
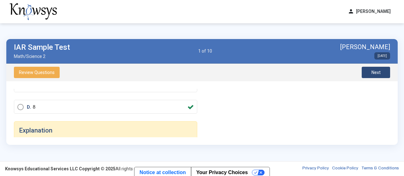
scroll to position [79, 0]
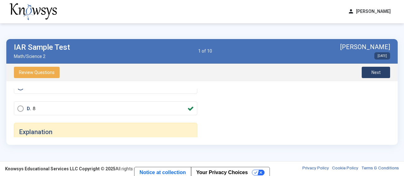
click at [371, 74] on button "Next" at bounding box center [376, 72] width 28 height 11
click at [307, 92] on div "Question In the xy -coordinate plane, line L passes through the points (1, 3) a…" at bounding box center [202, 113] width 376 height 49
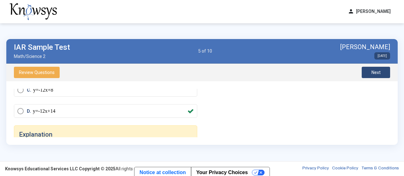
scroll to position [98, 0]
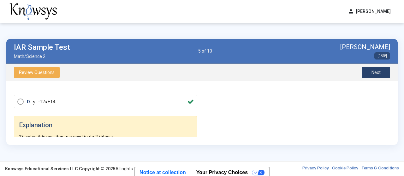
click at [372, 75] on span "Next" at bounding box center [376, 72] width 9 height 5
click at [259, 111] on div "Question The midpoint of segment AB is (4, -1), and point A is at (1, 3). What …" at bounding box center [202, 113] width 376 height 49
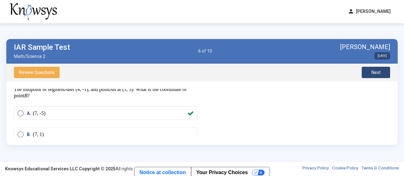
scroll to position [0, 0]
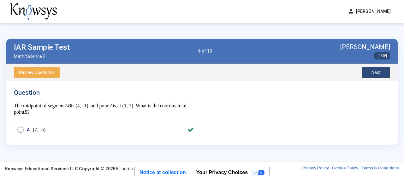
click at [373, 71] on span "Next" at bounding box center [376, 72] width 9 height 5
click at [184, 86] on div "Question The mean of 5 numbers is 12. If one number is removed, the mean of the…" at bounding box center [201, 113] width 391 height 64
click at [178, 86] on div "Question The mean of 5 numbers is 12. If one number is removed, the mean of the…" at bounding box center [201, 113] width 391 height 64
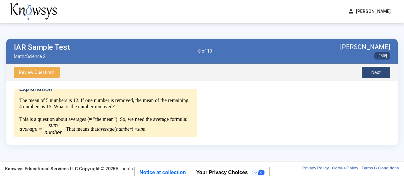
scroll to position [126, 0]
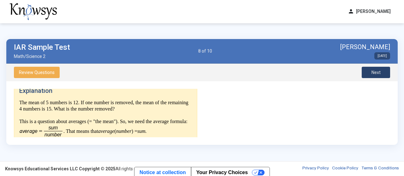
click at [373, 74] on span "Next" at bounding box center [376, 72] width 9 height 5
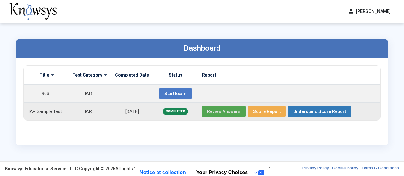
click at [229, 110] on span "Review Answers" at bounding box center [223, 111] width 33 height 5
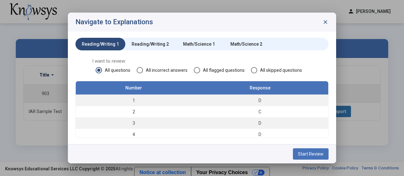
click at [321, 154] on span "Start Review" at bounding box center [311, 154] width 26 height 5
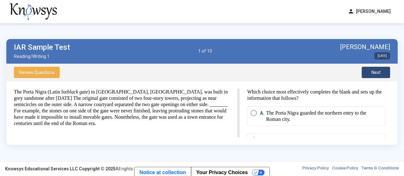
click at [220, 128] on div "The Porta Nigra (Latin for black gate ) in [GEOGRAPHIC_DATA], [GEOGRAPHIC_DATA]…" at bounding box center [127, 113] width 226 height 49
click at [373, 102] on div "Which choice most effectively completes the blank and sets up the information t…" at bounding box center [315, 113] width 151 height 49
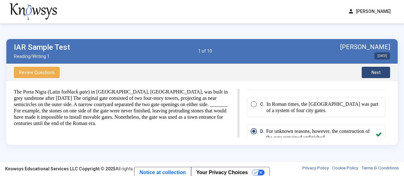
scroll to position [79, 0]
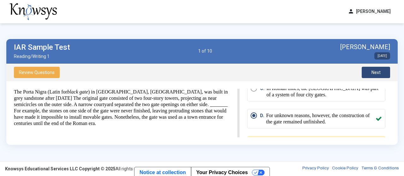
click at [377, 71] on span "Next" at bounding box center [376, 72] width 9 height 5
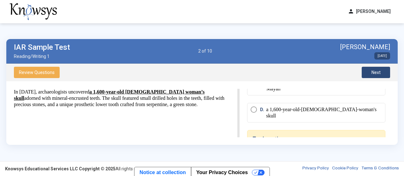
click at [313, 81] on div "In [DATE], archaeologists uncovered a 1,600-year-old [DEMOGRAPHIC_DATA] woman’s…" at bounding box center [201, 113] width 391 height 64
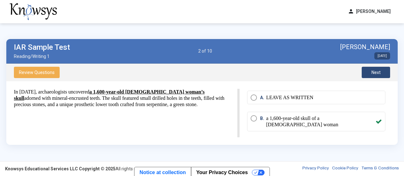
scroll to position [0, 0]
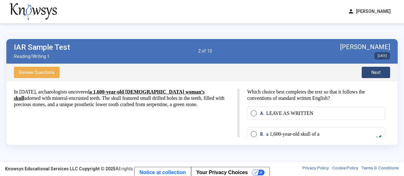
click at [375, 72] on span "Next" at bounding box center [376, 72] width 9 height 5
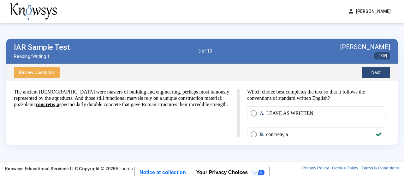
click at [280, 80] on div "Review Questions Next" at bounding box center [201, 73] width 391 height 18
click at [360, 103] on div "Which choice best completes the text so that it follows the conventions of stan…" at bounding box center [315, 113] width 151 height 49
click at [378, 72] on span "Next" at bounding box center [376, 72] width 9 height 5
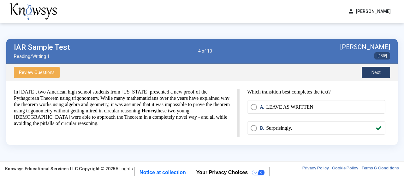
click at [368, 72] on button "Next" at bounding box center [376, 72] width 28 height 11
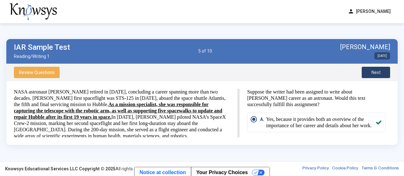
click at [377, 71] on span "Next" at bounding box center [376, 72] width 9 height 5
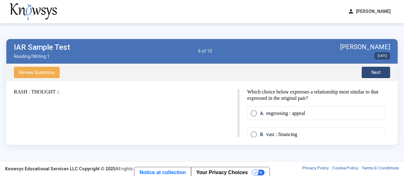
click at [372, 104] on div "Which choice below expresses a relationship most similar to that expressed in t…" at bounding box center [315, 113] width 151 height 49
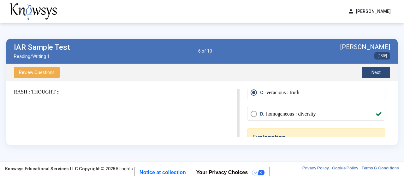
scroll to position [79, 0]
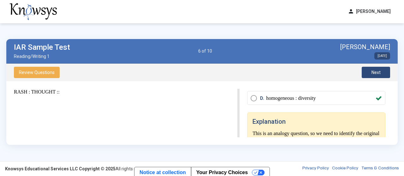
click at [377, 74] on span "Next" at bounding box center [376, 72] width 9 height 5
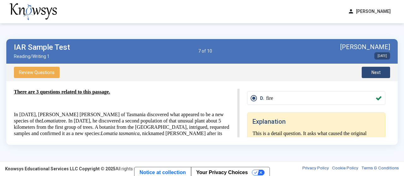
click at [344, 87] on div "There are 3 questions related to this passage. In [DATE], [PERSON_NAME] [PERSON…" at bounding box center [201, 113] width 391 height 64
click at [382, 73] on button "Next" at bounding box center [376, 72] width 28 height 11
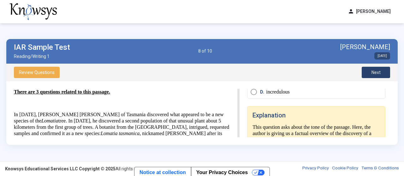
scroll to position [73, 0]
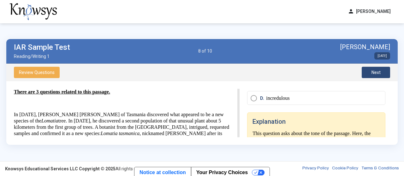
click at [303, 80] on div "Review Questions Next" at bounding box center [201, 73] width 391 height 18
click at [313, 87] on div "There are 3 questions related to this passage. In [DATE], [PERSON_NAME] [PERSON…" at bounding box center [201, 113] width 391 height 64
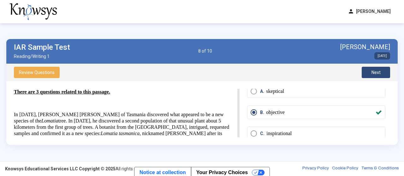
scroll to position [0, 0]
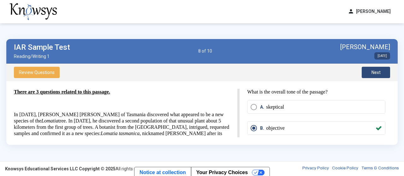
click at [372, 75] on button "Next" at bounding box center [376, 72] width 28 height 11
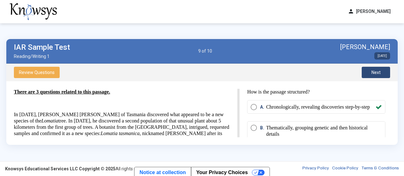
click at [369, 72] on button "Next" at bounding box center [376, 72] width 28 height 11
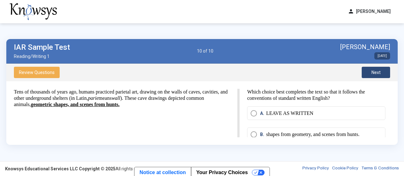
click at [320, 69] on div "Review Questions Next" at bounding box center [201, 73] width 391 height 18
click at [327, 72] on div "Review Questions Next" at bounding box center [201, 73] width 391 height 18
click at [360, 102] on div "Which choice best completes the text so that it follows the conventions of stan…" at bounding box center [315, 113] width 151 height 49
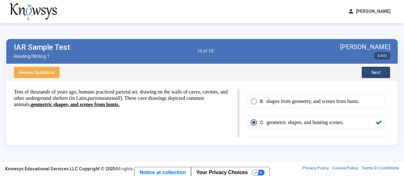
scroll to position [32, 0]
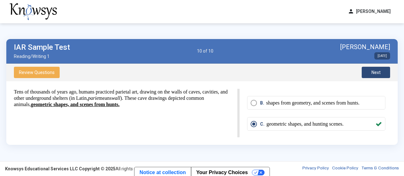
click at [377, 71] on span "Next" at bounding box center [376, 72] width 9 height 5
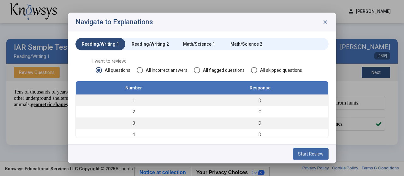
click at [322, 154] on span "Start Review" at bounding box center [311, 154] width 26 height 5
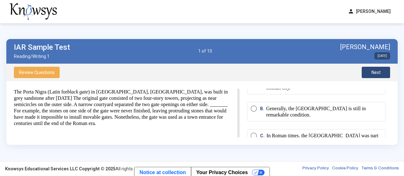
click at [375, 129] on mat-radio-button "C. In Roman times, the [GEOGRAPHIC_DATA] was part of a system of four city gate…" at bounding box center [316, 139] width 138 height 20
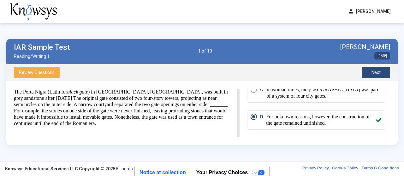
scroll to position [79, 0]
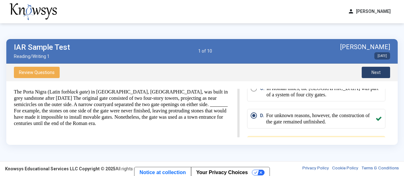
click at [381, 73] on button "Next" at bounding box center [376, 72] width 28 height 11
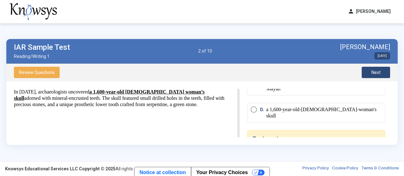
click at [384, 72] on button "Next" at bounding box center [376, 72] width 28 height 11
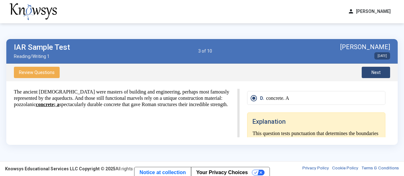
click at [373, 110] on div "D. concrete. A" at bounding box center [316, 101] width 138 height 21
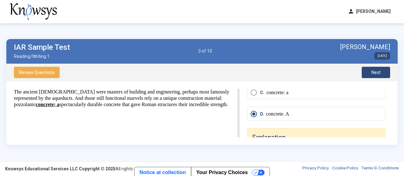
scroll to position [0, 0]
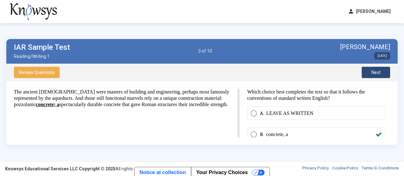
click at [382, 73] on button "Next" at bounding box center [376, 72] width 28 height 11
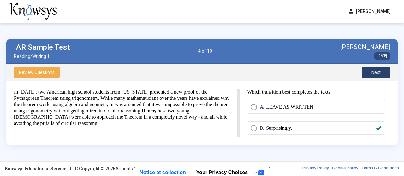
click at [382, 73] on button "Next" at bounding box center [376, 72] width 28 height 11
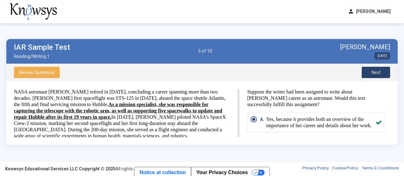
click at [382, 73] on button "Next" at bounding box center [376, 72] width 28 height 11
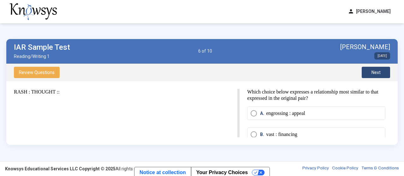
click at [378, 71] on span "Next" at bounding box center [376, 72] width 9 height 5
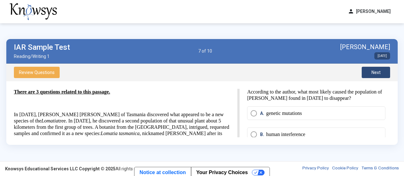
click at [378, 71] on span "Next" at bounding box center [376, 72] width 9 height 5
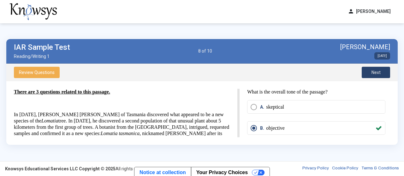
click at [378, 71] on span "Next" at bounding box center [376, 72] width 9 height 5
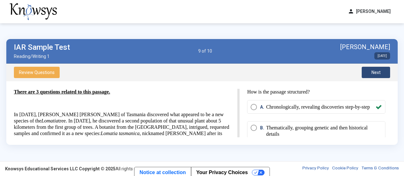
click at [378, 71] on span "Next" at bounding box center [376, 72] width 9 height 5
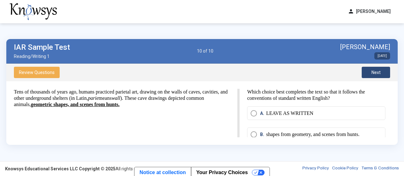
click at [384, 74] on button "Next" at bounding box center [376, 72] width 28 height 11
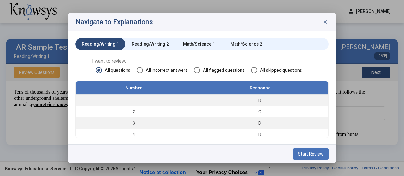
click at [327, 21] on span "close" at bounding box center [325, 22] width 6 height 6
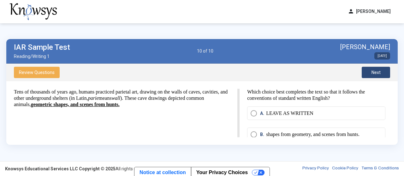
click at [216, 79] on div "Review Questions Next" at bounding box center [201, 73] width 391 height 18
click at [387, 77] on button "Next" at bounding box center [376, 72] width 28 height 11
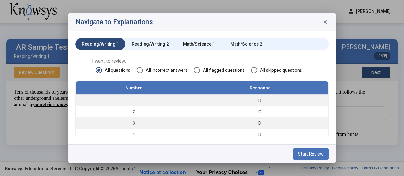
click at [134, 42] on div "Reading/Writing 2" at bounding box center [150, 44] width 37 height 6
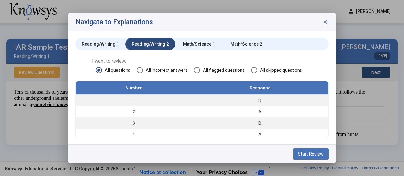
click at [196, 43] on div "Math/Science 1" at bounding box center [199, 44] width 32 height 6
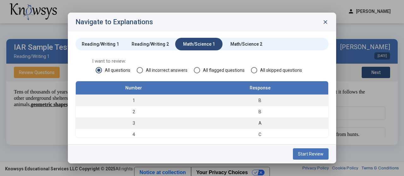
click at [245, 39] on div "Math/Science 2" at bounding box center [246, 44] width 47 height 13
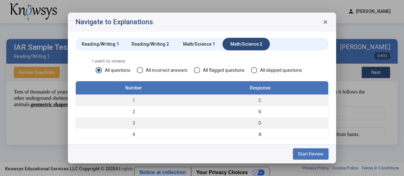
click at [324, 24] on span "close" at bounding box center [325, 22] width 6 height 6
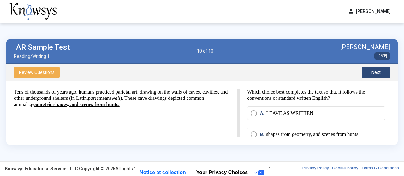
click at [312, 23] on div "IAR Sample Test Reading/Writing 1 10 of 10 [PERSON_NAME] [DATE] Review Question…" at bounding box center [202, 92] width 404 height 138
click at [365, 71] on button "Next" at bounding box center [376, 72] width 28 height 11
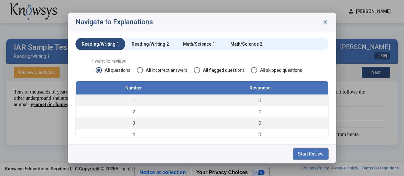
click at [202, 92] on th "Response" at bounding box center [260, 88] width 137 height 14
click at [168, 70] on span "All incorrect answers" at bounding box center [165, 70] width 45 height 6
click at [202, 57] on mat-tab-group "Reading/Writing 1 Reading/Writing 2 Math/Science 1 Math/Science 2 I want to rev…" at bounding box center [201, 88] width 253 height 100
click at [152, 41] on div "Reading/Writing 2" at bounding box center [150, 44] width 50 height 13
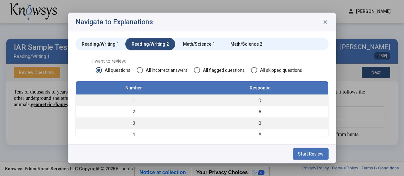
click at [163, 69] on span "All incorrect answers" at bounding box center [165, 70] width 45 height 6
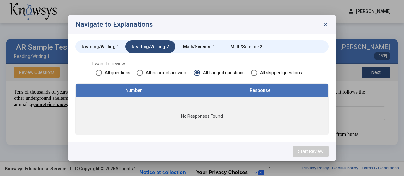
click at [172, 70] on mat-radio-button "All incorrect answers" at bounding box center [162, 72] width 51 height 7
click at [166, 80] on div "I want to review: All questions All incorrect answers All flagged questions All…" at bounding box center [201, 72] width 253 height 23
click at [166, 72] on span "All incorrect answers" at bounding box center [165, 73] width 45 height 6
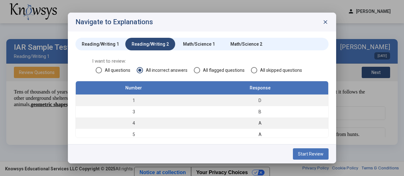
click at [182, 61] on span "I want to review:" at bounding box center [202, 61] width 220 height 6
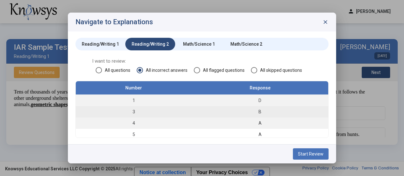
click at [315, 109] on div "B" at bounding box center [260, 112] width 130 height 6
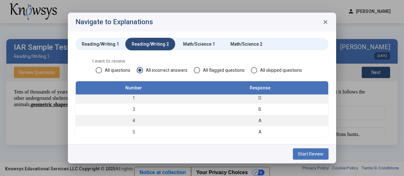
scroll to position [0, 0]
click at [114, 67] on mat-radio-button "All questions" at bounding box center [113, 70] width 35 height 7
click at [104, 70] on span "All questions" at bounding box center [116, 70] width 28 height 6
click at [140, 61] on span "I want to review:" at bounding box center [202, 61] width 220 height 6
click at [164, 69] on span "All incorrect answers" at bounding box center [165, 70] width 45 height 6
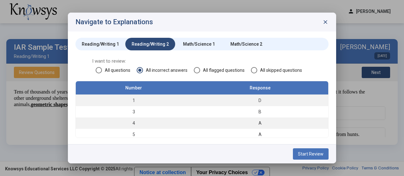
click at [237, 71] on span "All flagged questions" at bounding box center [222, 70] width 45 height 6
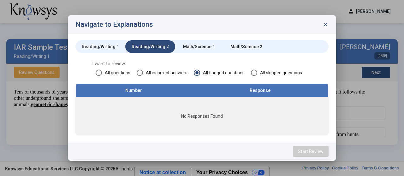
click at [279, 73] on span "All skipped questions" at bounding box center [279, 73] width 45 height 6
click at [148, 76] on span "All incorrect answers" at bounding box center [165, 73] width 45 height 6
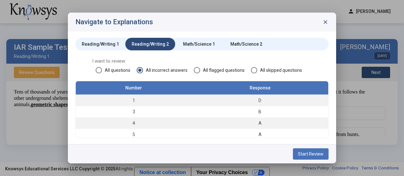
click at [192, 44] on div "Math/Science 1" at bounding box center [199, 44] width 32 height 6
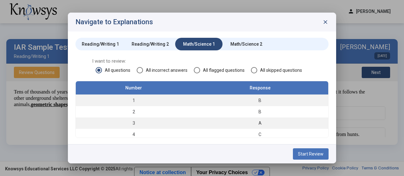
click at [82, 74] on div "I want to review: All questions All incorrect answers All flagged questions All…" at bounding box center [201, 69] width 253 height 23
click at [162, 68] on span "All incorrect answers" at bounding box center [165, 70] width 45 height 6
click at [149, 55] on mat-tab-group "Reading/Writing 1 Reading/Writing 2 Math/Science 1 Math/Science 2 I want to rev…" at bounding box center [201, 88] width 253 height 100
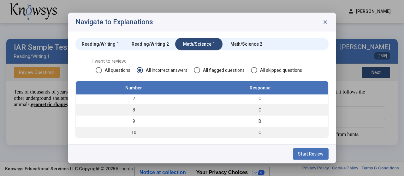
click at [254, 37] on div "Reading/Writing 1 Reading/Writing 2 Math/Science 1 Math/Science 2 I want to rev…" at bounding box center [202, 88] width 268 height 113
click at [252, 43] on div "Math/Science 2" at bounding box center [246, 44] width 32 height 6
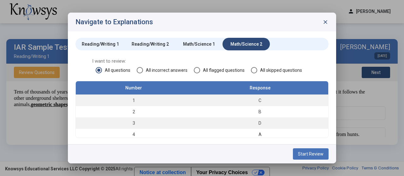
click at [157, 70] on span "All incorrect answers" at bounding box center [165, 70] width 45 height 6
click at [106, 44] on div "Reading/Writing 1" at bounding box center [100, 44] width 37 height 6
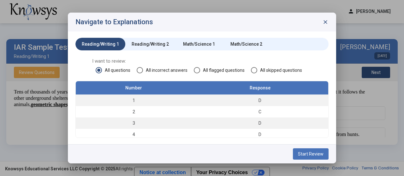
click at [329, 24] on div "Navigate to Explanations close" at bounding box center [202, 22] width 268 height 19
click at [325, 21] on span "close" at bounding box center [325, 22] width 6 height 6
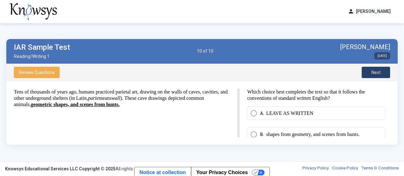
click at [47, 71] on span "Review Questions" at bounding box center [37, 72] width 36 height 5
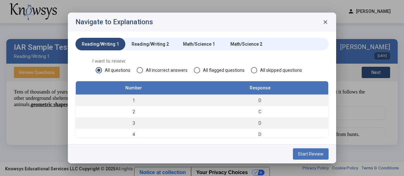
click at [325, 24] on span "close" at bounding box center [325, 22] width 6 height 6
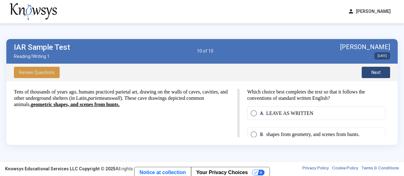
click at [382, 68] on button "Next" at bounding box center [376, 72] width 28 height 11
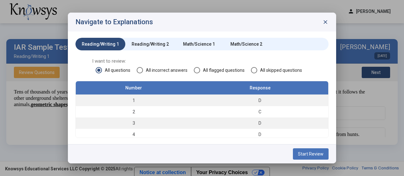
click at [311, 153] on span "Start Review" at bounding box center [311, 154] width 26 height 5
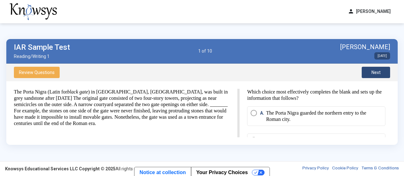
click at [383, 74] on button "Next" at bounding box center [376, 72] width 28 height 11
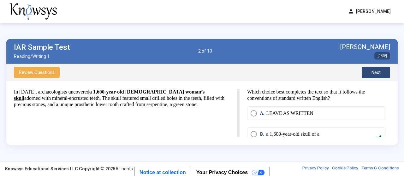
click at [383, 74] on button "Next" at bounding box center [376, 72] width 28 height 11
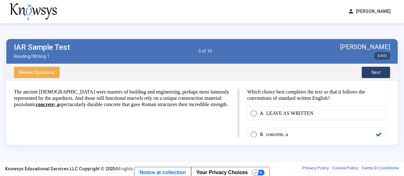
click at [383, 74] on button "Next" at bounding box center [376, 72] width 28 height 11
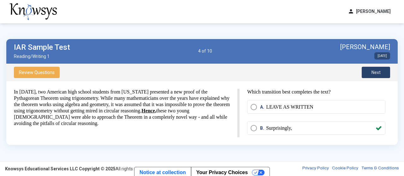
click at [373, 74] on span "Next" at bounding box center [376, 72] width 9 height 5
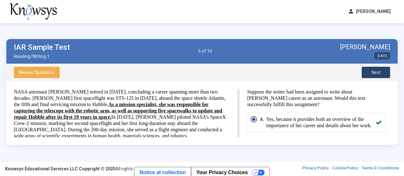
click at [373, 74] on span "Next" at bounding box center [376, 72] width 9 height 5
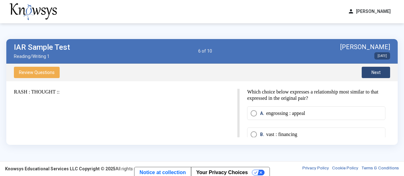
click at [354, 96] on p "Which choice below expresses a relationship most similar to that expressed in t…" at bounding box center [316, 95] width 138 height 13
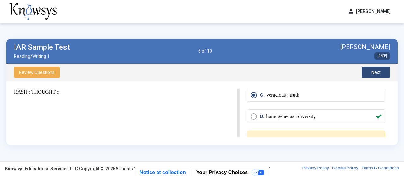
scroll to position [47, 0]
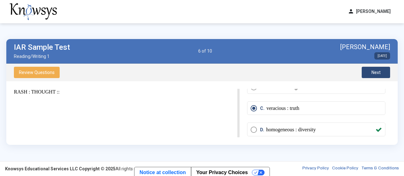
click at [378, 71] on span "Next" at bounding box center [376, 72] width 9 height 5
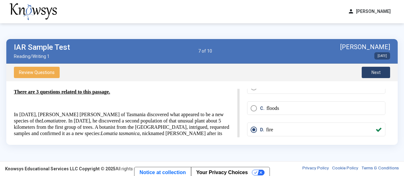
click at [378, 71] on span "Next" at bounding box center [376, 72] width 9 height 5
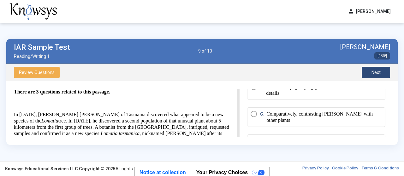
click at [385, 105] on div "B. Thematically, grouping genetic and then historical details" at bounding box center [316, 93] width 138 height 27
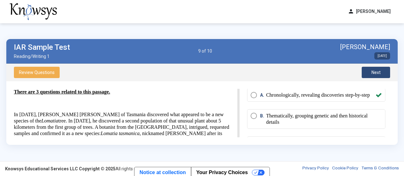
scroll to position [0, 0]
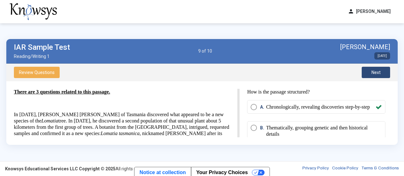
click at [373, 75] on span "Next" at bounding box center [376, 72] width 9 height 5
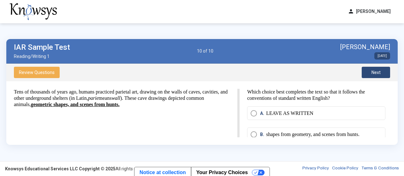
click at [339, 114] on div "A. LEAVE AS WRITTEN" at bounding box center [321, 113] width 122 height 6
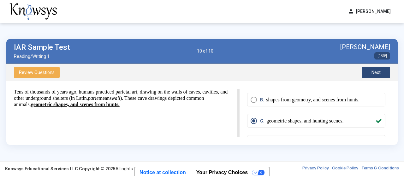
scroll to position [47, 0]
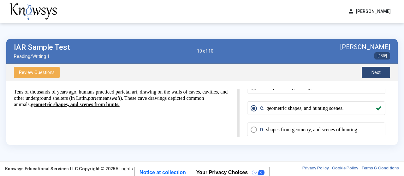
click at [373, 72] on span "Next" at bounding box center [376, 72] width 9 height 5
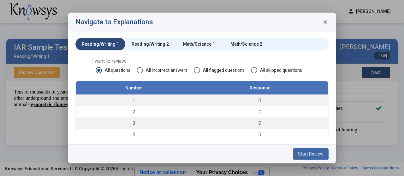
click at [322, 154] on span "Start Review" at bounding box center [311, 154] width 26 height 5
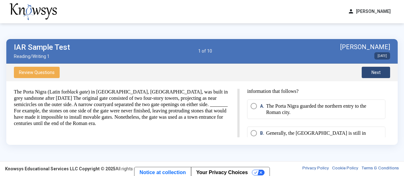
scroll to position [0, 0]
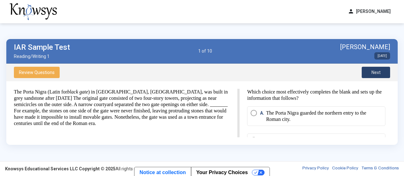
click at [375, 75] on button "Next" at bounding box center [376, 72] width 28 height 11
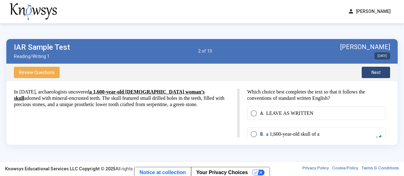
drag, startPoint x: 14, startPoint y: 91, endPoint x: 215, endPoint y: 110, distance: 201.9
click at [215, 110] on div "In [DATE], archaeologists uncovered a 1,600-year-old [DEMOGRAPHIC_DATA] woman’s…" at bounding box center [201, 113] width 391 height 64
click at [164, 121] on div "In [DATE], archaeologists uncovered a 1,600-year-old [DEMOGRAPHIC_DATA] woman’s…" at bounding box center [127, 113] width 226 height 49
click at [380, 73] on span "Next" at bounding box center [376, 72] width 9 height 5
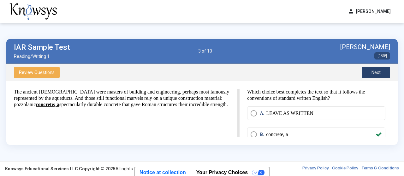
click at [367, 70] on button "Next" at bounding box center [376, 72] width 28 height 11
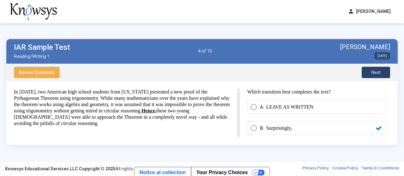
click at [367, 70] on button "Next" at bounding box center [376, 72] width 28 height 11
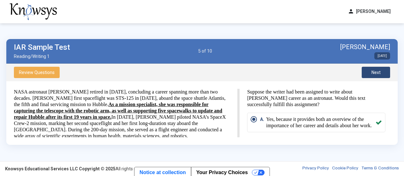
click at [237, 62] on div "IAR Sample Test Reading/Writing 1 5 of 10 [PERSON_NAME] [DATE]" at bounding box center [201, 51] width 391 height 25
click at [288, 76] on div "Review Questions Next" at bounding box center [201, 73] width 391 height 18
click at [378, 77] on button "Next" at bounding box center [376, 72] width 28 height 11
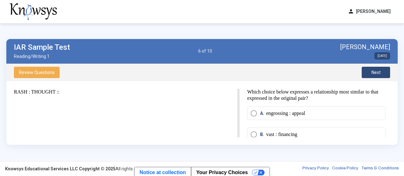
click at [384, 95] on p "Which choice below expresses a relationship most similar to that expressed in t…" at bounding box center [316, 95] width 138 height 13
click at [378, 74] on span "Next" at bounding box center [376, 72] width 9 height 5
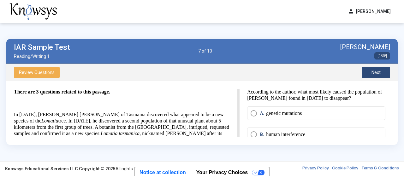
click at [380, 100] on p "According to the author, what most likely caused the population of [PERSON_NAME…" at bounding box center [316, 95] width 138 height 13
click at [371, 71] on button "Next" at bounding box center [376, 72] width 28 height 11
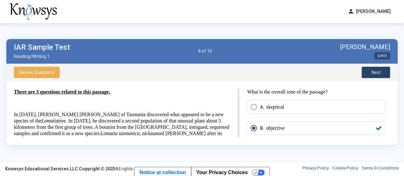
click at [371, 71] on button "Next" at bounding box center [376, 72] width 28 height 11
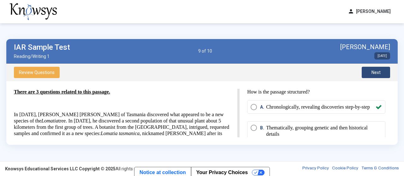
click at [371, 71] on button "Next" at bounding box center [376, 72] width 28 height 11
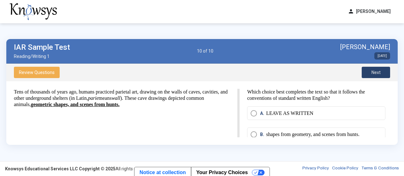
click at [371, 71] on button "Next" at bounding box center [376, 72] width 28 height 11
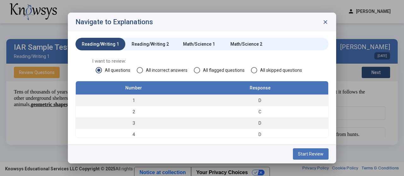
click at [326, 20] on span "close" at bounding box center [325, 22] width 6 height 6
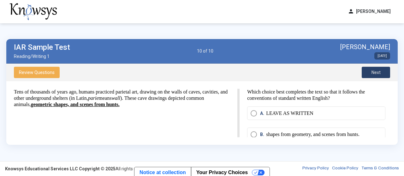
click at [376, 70] on span "Next" at bounding box center [376, 72] width 9 height 5
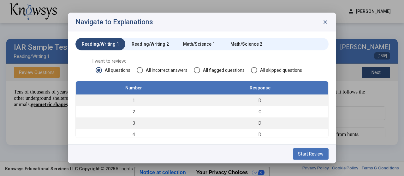
click at [326, 26] on div "Navigate to Explanations close" at bounding box center [202, 22] width 268 height 19
click at [326, 21] on span "close" at bounding box center [325, 22] width 6 height 6
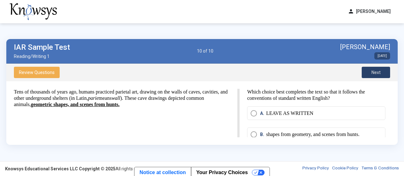
click at [49, 71] on span "Review Questions" at bounding box center [37, 72] width 36 height 5
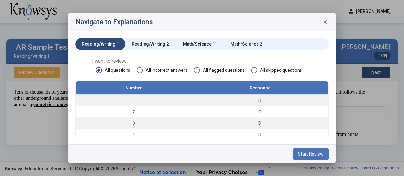
click at [324, 155] on span "Start Review" at bounding box center [311, 154] width 26 height 5
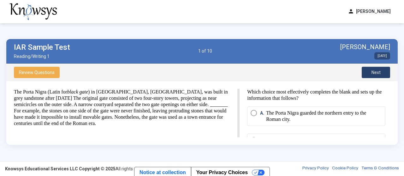
click at [373, 71] on span "Next" at bounding box center [376, 72] width 9 height 5
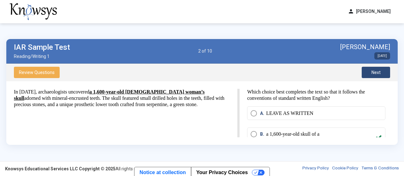
click at [38, 58] on span "Reading/Writing 1" at bounding box center [42, 56] width 56 height 5
click at [378, 68] on button "Next" at bounding box center [376, 72] width 28 height 11
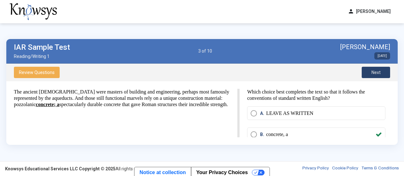
click at [378, 68] on button "Next" at bounding box center [376, 72] width 28 height 11
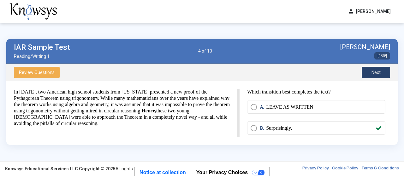
click at [378, 68] on button "Next" at bounding box center [376, 72] width 28 height 11
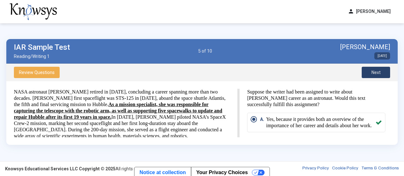
click at [378, 68] on button "Next" at bounding box center [376, 72] width 28 height 11
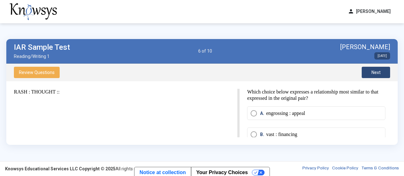
click at [378, 68] on button "Next" at bounding box center [376, 72] width 28 height 11
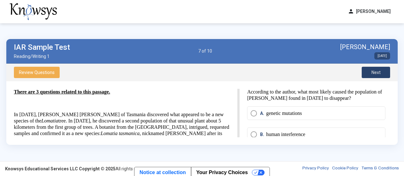
click at [378, 68] on button "Next" at bounding box center [376, 72] width 28 height 11
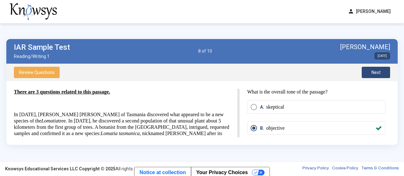
click at [378, 68] on button "Next" at bounding box center [376, 72] width 28 height 11
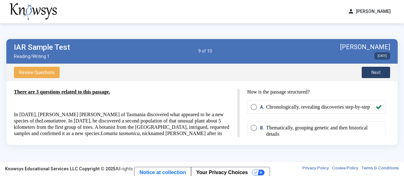
click at [378, 68] on button "Next" at bounding box center [376, 72] width 28 height 11
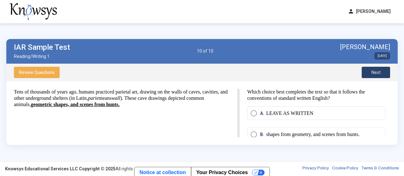
click at [378, 68] on button "Next" at bounding box center [376, 72] width 28 height 11
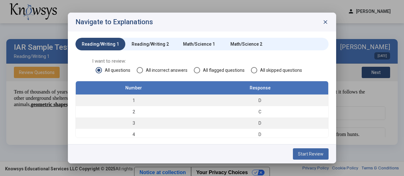
click at [321, 151] on button "Start Review" at bounding box center [311, 154] width 36 height 11
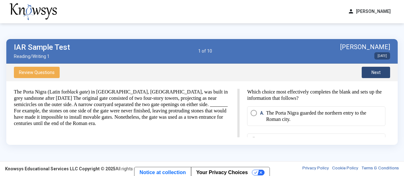
click at [378, 70] on span "Next" at bounding box center [376, 72] width 9 height 5
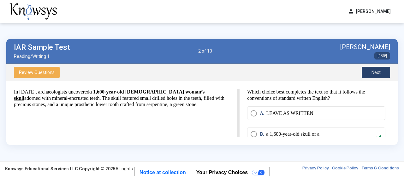
click at [378, 70] on span "Next" at bounding box center [376, 72] width 9 height 5
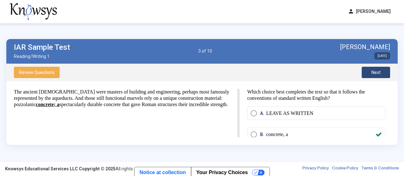
click at [378, 70] on span "Next" at bounding box center [376, 72] width 9 height 5
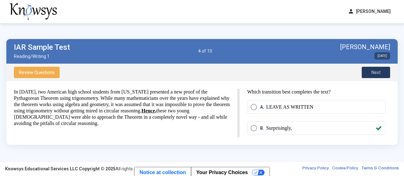
click at [378, 70] on span "Next" at bounding box center [376, 72] width 9 height 5
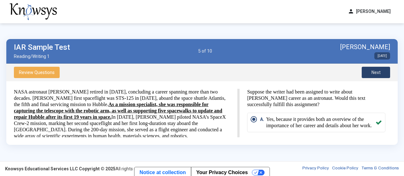
click at [378, 70] on span "Next" at bounding box center [376, 72] width 9 height 5
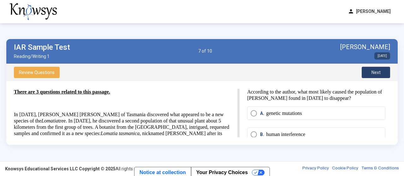
click at [378, 70] on span "Next" at bounding box center [376, 72] width 9 height 5
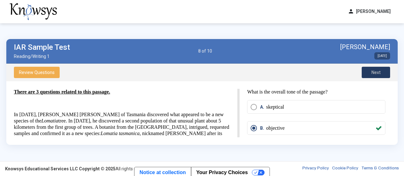
click at [378, 70] on span "Next" at bounding box center [376, 72] width 9 height 5
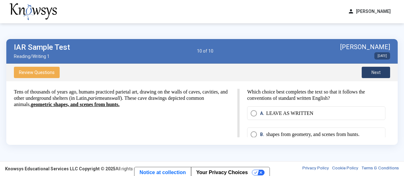
click at [378, 70] on span "Next" at bounding box center [376, 72] width 9 height 5
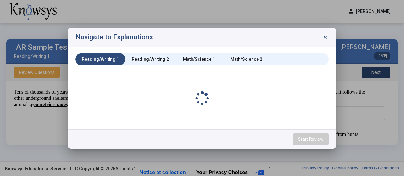
click at [378, 70] on div at bounding box center [202, 88] width 404 height 176
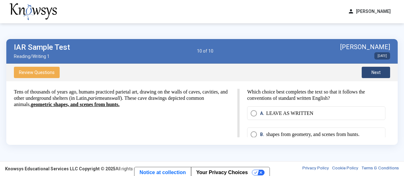
click at [348, 11] on span "person" at bounding box center [351, 11] width 6 height 7
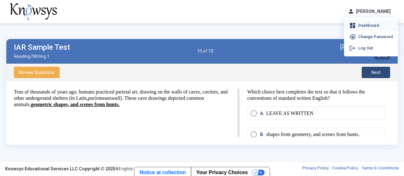
click at [349, 27] on span "dashboard" at bounding box center [353, 25] width 8 height 7
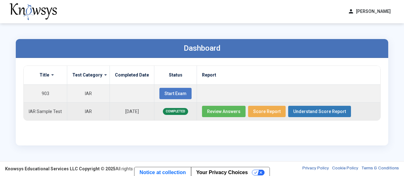
click at [140, 117] on td "[DATE]" at bounding box center [132, 112] width 45 height 18
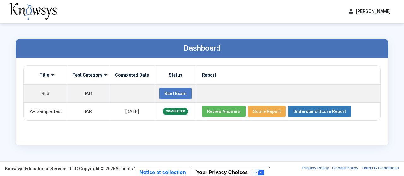
click at [270, 140] on div "Title Test Category Completed Date Status Report 903 IAR Start Exam IAR Sample …" at bounding box center [202, 102] width 372 height 88
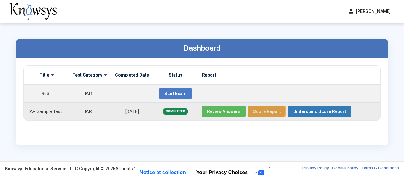
click at [259, 110] on span "Score Report" at bounding box center [266, 111] width 27 height 5
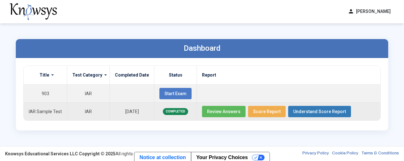
click at [229, 115] on button "Review Answers" at bounding box center [224, 111] width 44 height 11
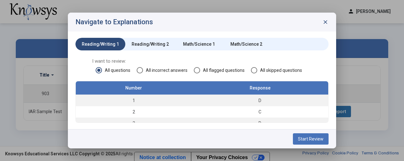
click at [323, 27] on div "Navigate to Explanations close" at bounding box center [202, 22] width 268 height 19
click at [325, 23] on span "close" at bounding box center [325, 22] width 6 height 6
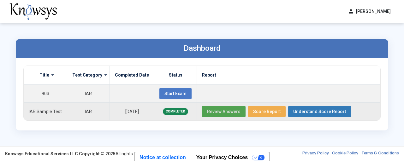
click at [265, 112] on span "Score Report" at bounding box center [266, 111] width 27 height 5
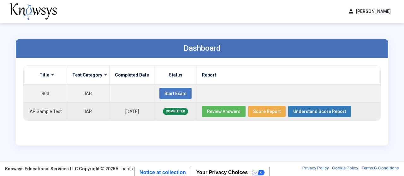
click at [326, 111] on span "Understand Score Report" at bounding box center [319, 111] width 53 height 5
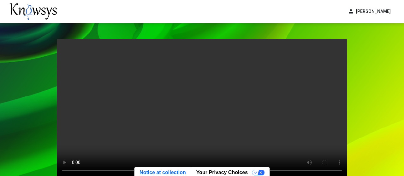
click at [51, 134] on div "Your browser does not support the video tag. Return" at bounding box center [202, 127] width 303 height 209
